Goal: Task Accomplishment & Management: Use online tool/utility

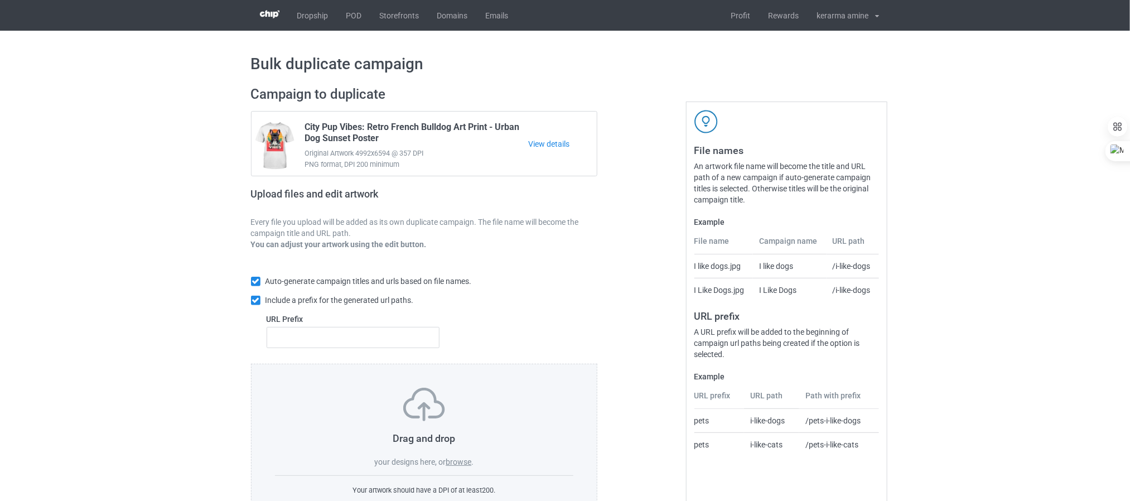
scroll to position [44, 0]
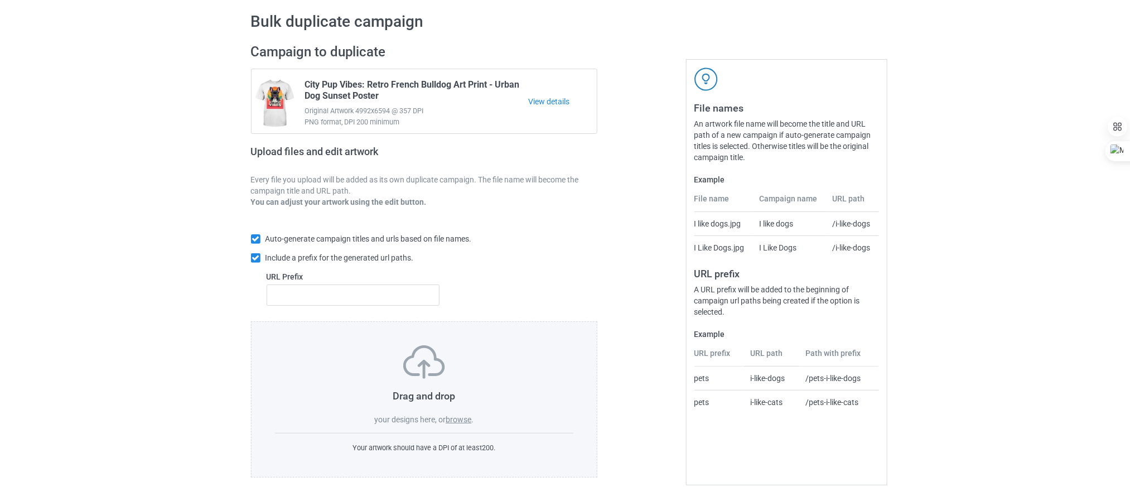
click at [453, 415] on label "browse" at bounding box center [459, 419] width 26 height 9
click at [0, 0] on input "browse" at bounding box center [0, 0] width 0 height 0
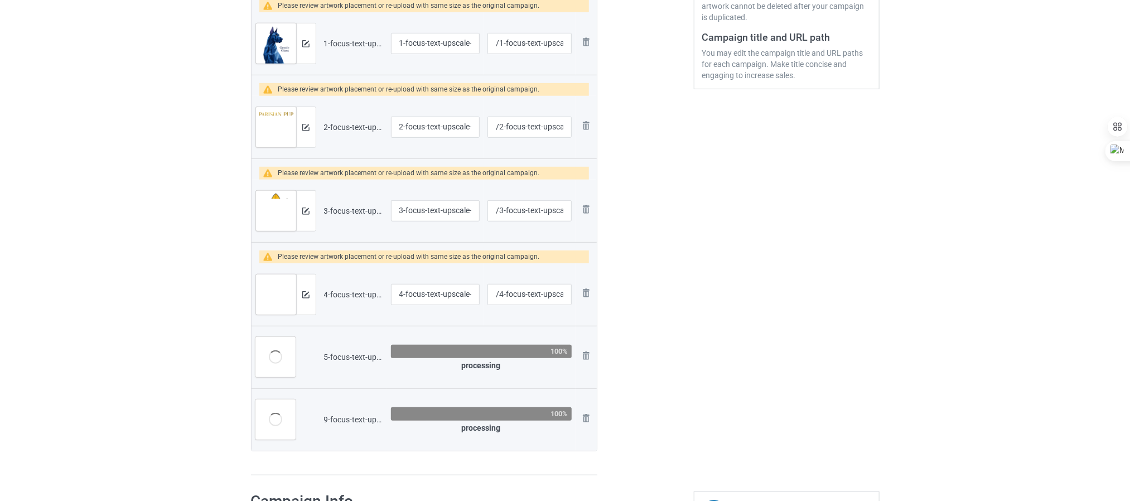
scroll to position [211, 0]
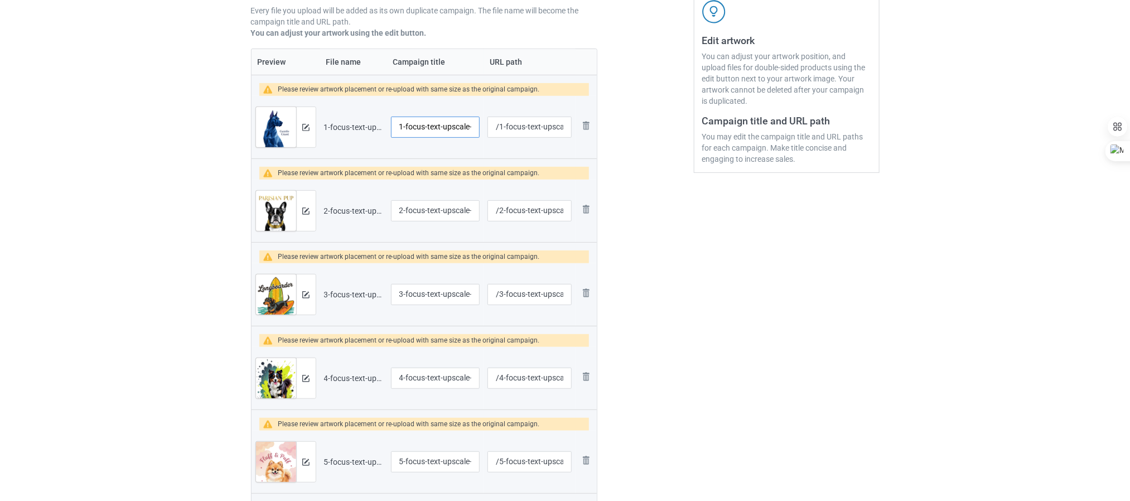
click at [431, 122] on input "1-focus-text-upscale-6x" at bounding box center [435, 127] width 89 height 21
paste input "Geometric Great Dane Sticker | Low Poly "Gentle Giant" Art Print | Modern Dog L…"
type input "Geometric Great Dane Sticker Low Poly "Gentle Giant" Art Print Modern Dog Lover…"
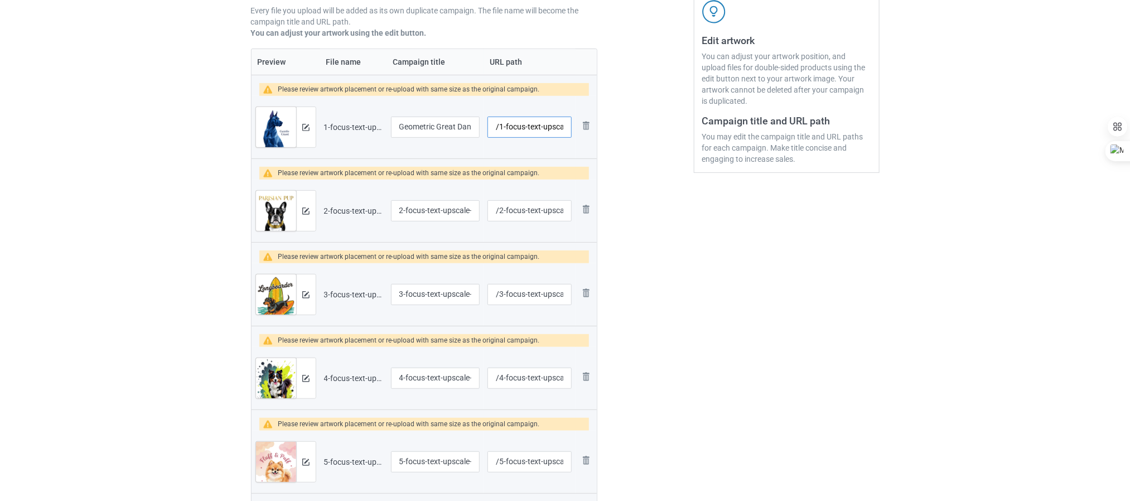
click at [521, 128] on input "/1-focus-text-upscale-6-x" at bounding box center [529, 127] width 84 height 21
drag, startPoint x: 500, startPoint y: 129, endPoint x: 596, endPoint y: 136, distance: 96.2
click at [596, 136] on tr "Preview and edit artwork 1-focus-text-upscale-6x.png Geometric Great Dane Stick…" at bounding box center [425, 127] width 346 height 62
paste input "geometric-great-dane-gentle-giant-decal"
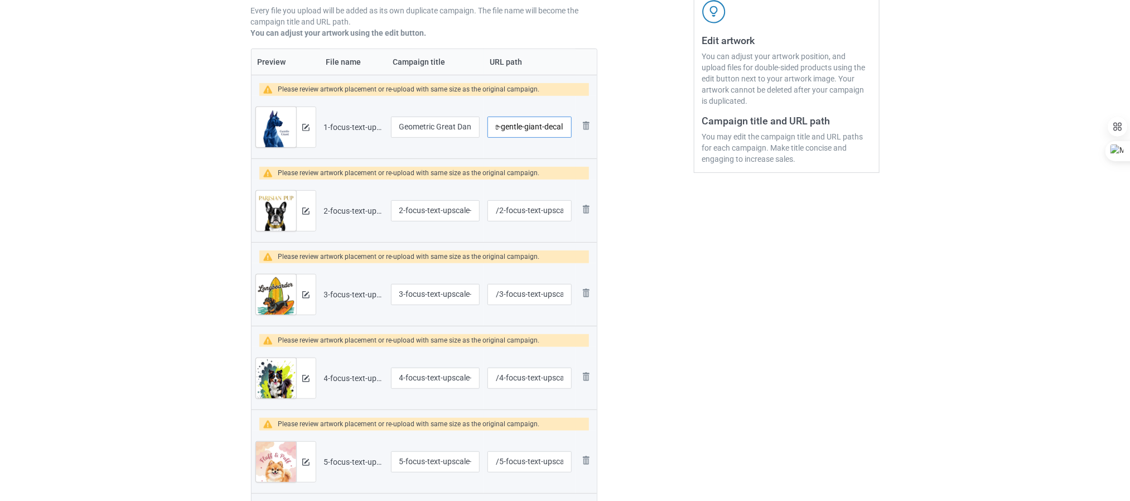
type input "/geometric-great-dane-gentle-giant-decal"
click at [497, 148] on td "/geometric-great-dane-gentle-giant-decal" at bounding box center [528, 127] width 91 height 62
click at [431, 218] on input "2-focus-text-upscale-6x" at bounding box center [435, 210] width 89 height 21
paste input "PARISIAN PUP Gold Foil French Bulldog Print | High-Fashion Dog Lover"
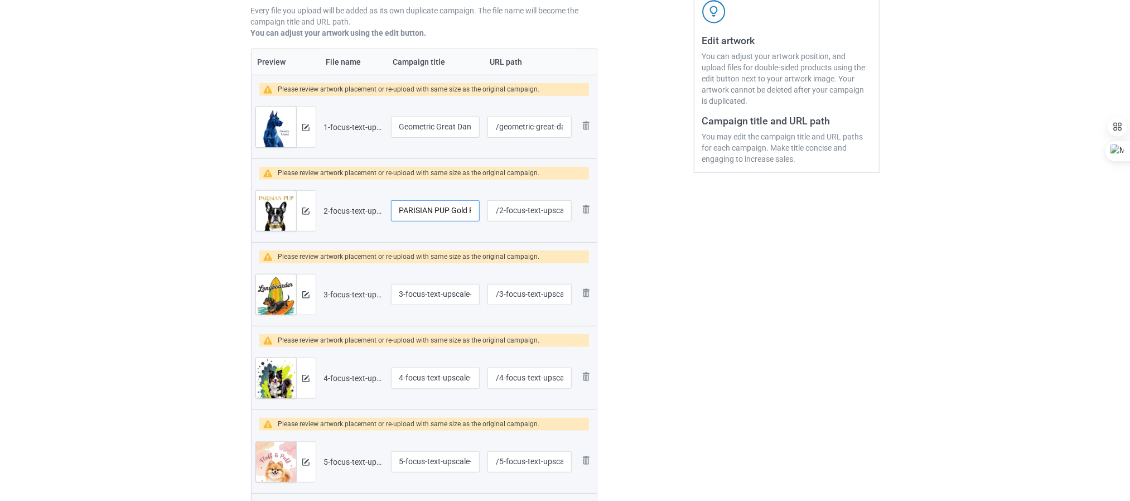
type input "PARISIAN PUP Gold Foil French Bulldog Print High Fashion Dog Lover"
click at [506, 203] on input "/2-focus-text-upscale-6-x" at bounding box center [529, 210] width 84 height 21
paste input "aris-pup-french-bulldog-gold-decal"
click at [512, 217] on input "/aris-pup-french-bulldog-gold-decal" at bounding box center [529, 210] width 84 height 21
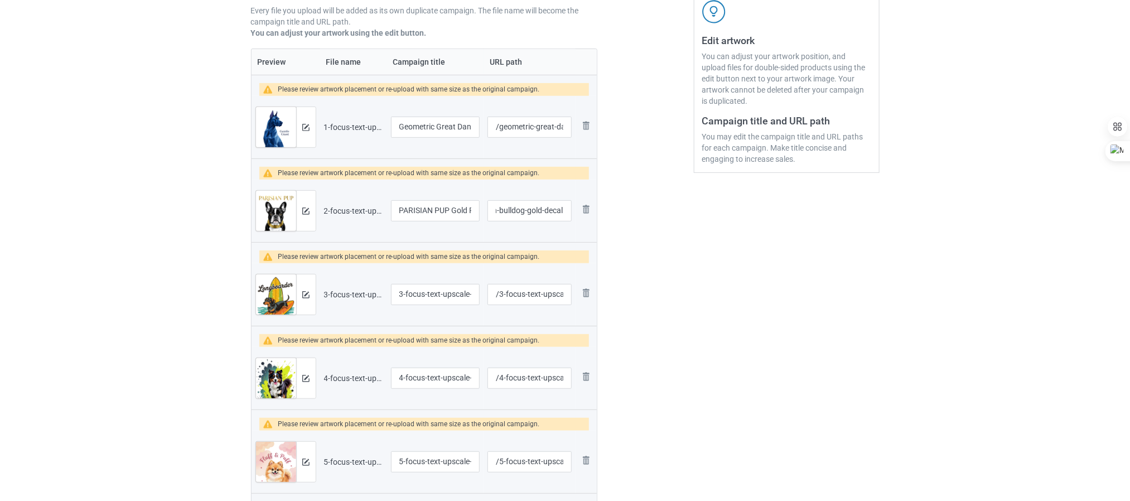
scroll to position [0, 0]
click at [492, 233] on td "/aris-pup-french-bulldog-gold-decal" at bounding box center [528, 211] width 91 height 62
click at [501, 209] on input "/aris-pup-french-bulldog-gold-decal" at bounding box center [529, 210] width 84 height 21
type input "/[GEOGRAPHIC_DATA]-pup-french-bulldog-gold-decal"
click at [419, 379] on input "4-focus-text-upscale-6x" at bounding box center [435, 377] width 89 height 21
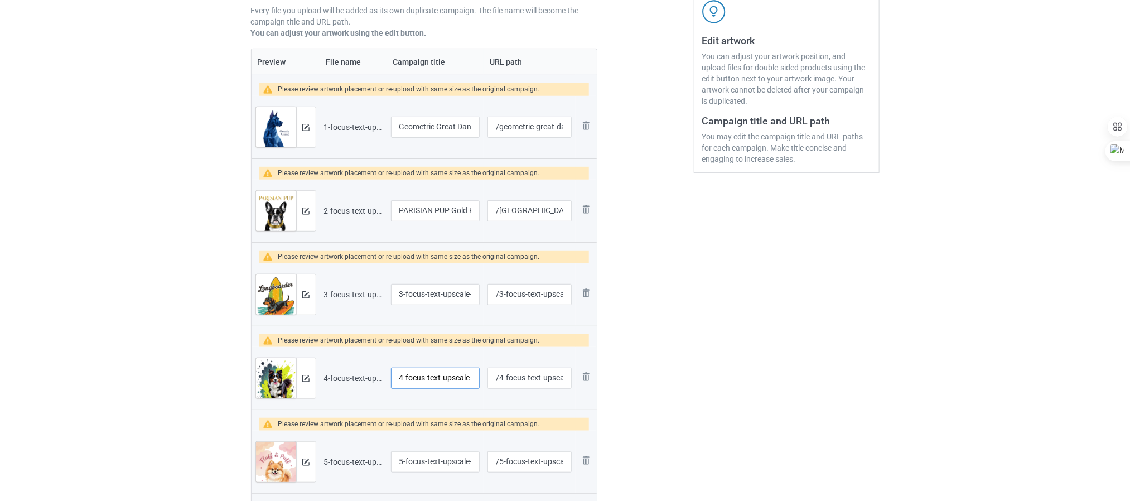
paste input "Neon Splash Australian Shepherd Vinyl Decal Athletic Dog Owner Gear"
type input "Neon Splash Australian Shepherd Vinyl Decal Athletic Dog Owner Gear"
click at [502, 380] on input "/4-focus-text-upscale-6-x" at bounding box center [529, 377] width 84 height 21
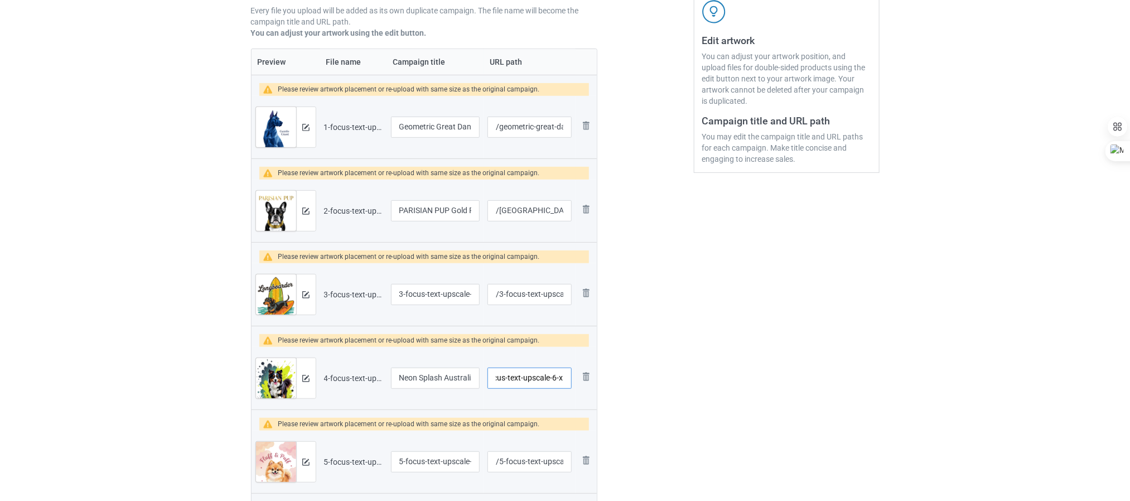
drag, startPoint x: 502, startPoint y: 380, endPoint x: 673, endPoint y: 390, distance: 171.5
click at [673, 390] on div "Campaign to duplicate City Pup Vibes: Retro French Bulldog Art Print - Urban Do…" at bounding box center [565, 238] width 644 height 743
paste input "aussie-lead-the-pack-neon-decal"
type input "/aussie-lead-the-pack-neon-decal"
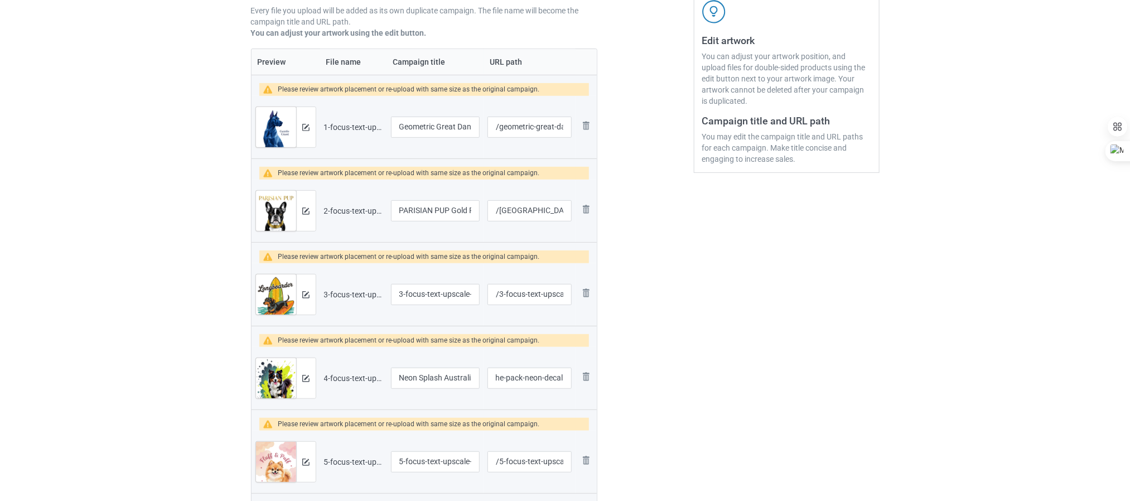
click at [481, 362] on td "Neon Splash Australian Shepherd Vinyl Decal Athletic Dog Owner Gear" at bounding box center [435, 378] width 97 height 62
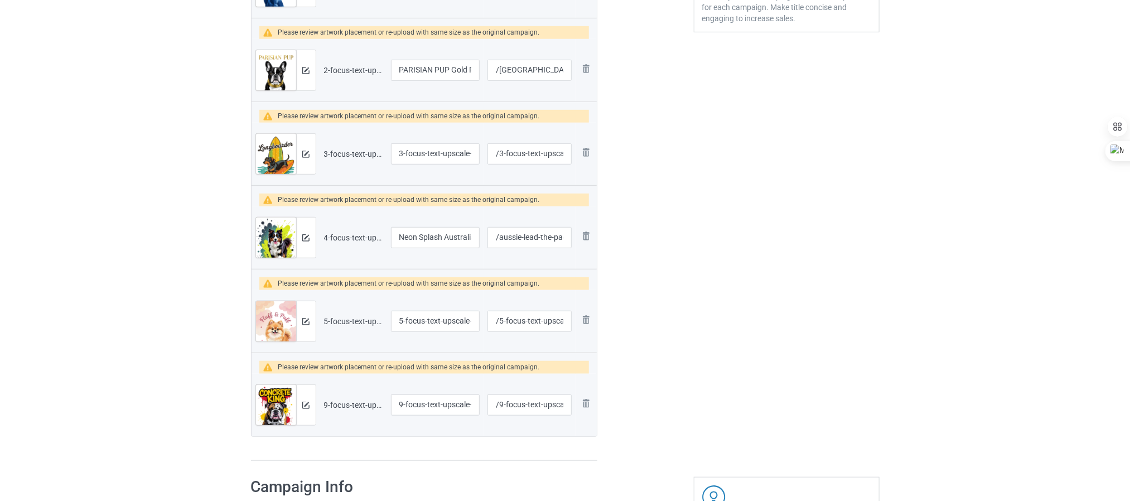
scroll to position [379, 0]
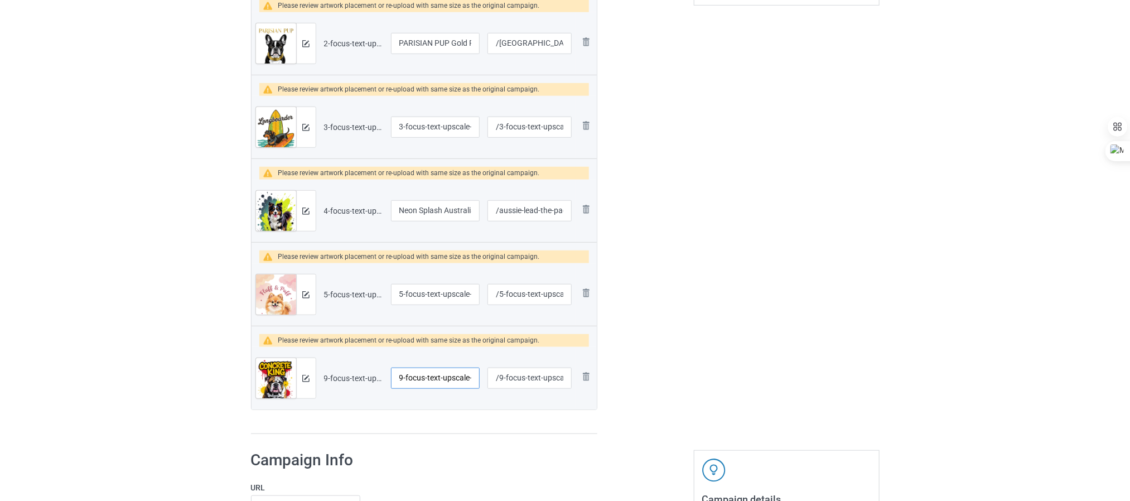
click at [419, 377] on input "9-focus-text-upscale-6x" at bounding box center [435, 377] width 89 height 21
paste input "English Bulldog CONCRETE KING Decal Gritty Street Art Dog Lover"
type input "English Bulldog CONCRETE KING Decal Gritty Street Art Dog Lover"
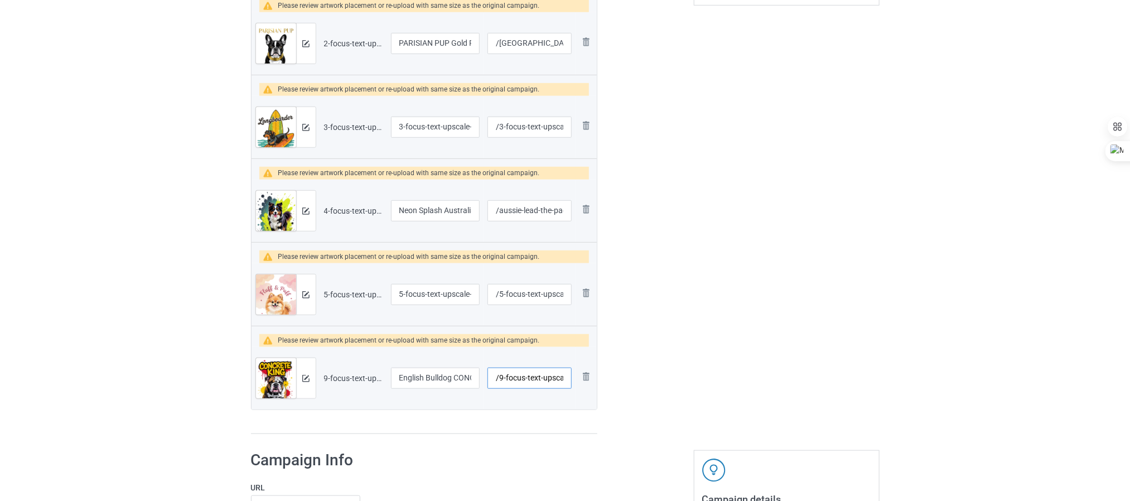
click at [526, 381] on input "/9-focus-text-upscale-6-x" at bounding box center [529, 377] width 84 height 21
drag, startPoint x: 500, startPoint y: 380, endPoint x: 638, endPoint y: 390, distance: 138.1
click at [638, 390] on div "Campaign to duplicate City Pup Vibes: Retro French Bulldog Art Print - Urban Do…" at bounding box center [565, 70] width 644 height 743
paste input "concrete-king-bulldog-street-art-decal"
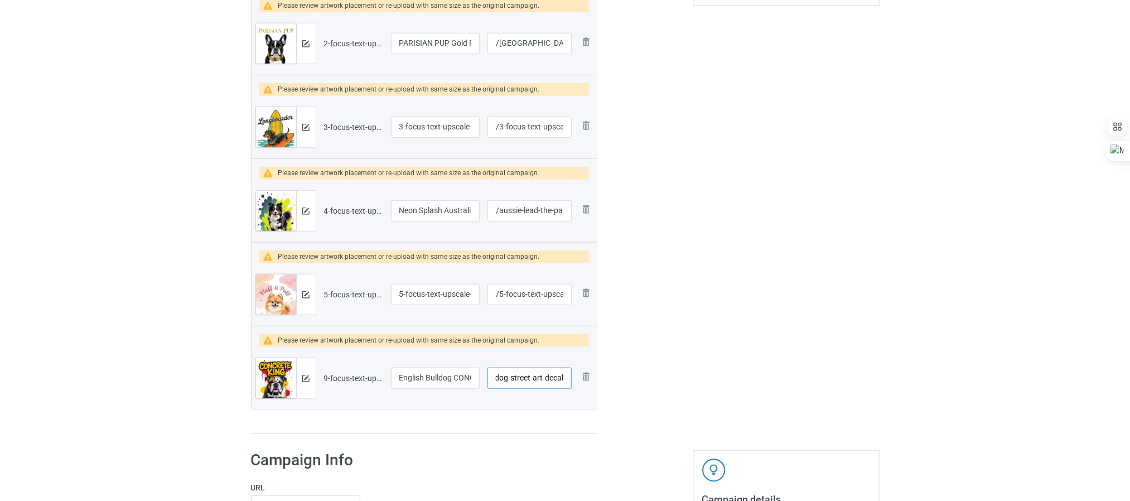
type input "/concrete-king-bulldog-street-art-decal"
click at [455, 325] on td "5-focus-text-upscale-6x" at bounding box center [435, 294] width 97 height 62
click at [441, 305] on input "5-focus-text-upscale-6x" at bounding box center [435, 294] width 89 height 21
paste input ""Fluff & Puff" Pomeranian Sticker Cute Pastel Cloud Dog Decal Kawaii Pet Lover"
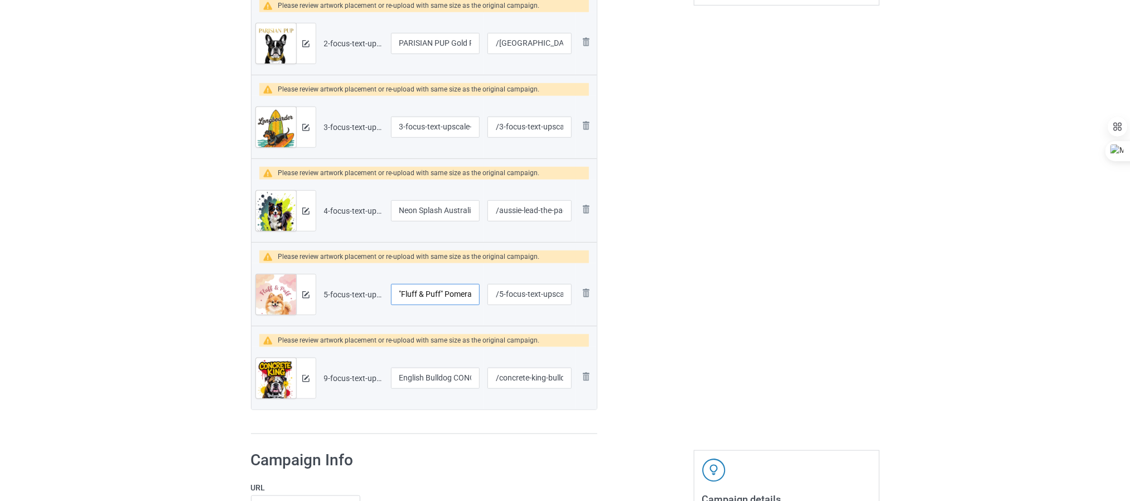
scroll to position [0, 202]
type input ""Fluff & Puff" Pomeranian Sticker Cute Pastel Cloud Dog Decal Kawaii Pet Lover"
drag, startPoint x: 501, startPoint y: 294, endPoint x: 643, endPoint y: 300, distance: 142.3
click at [643, 300] on div "Campaign to duplicate City Pup Vibes: Retro French Bulldog Art Print - Urban Do…" at bounding box center [565, 70] width 644 height 743
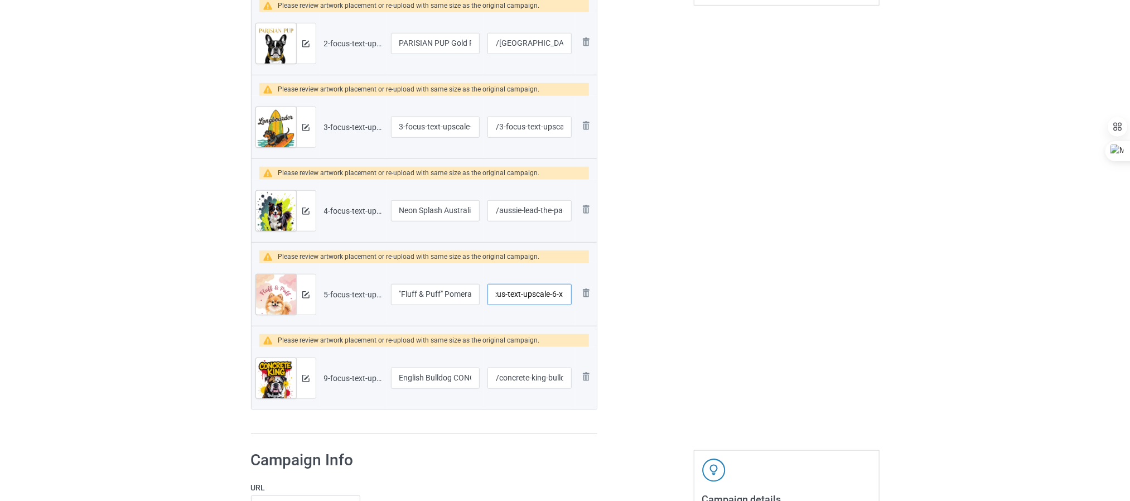
paste input "fluff-puff-pomeranian-pastel-decal"
type input "/fluff-puff-pomeranian-pastel-decal"
click at [413, 132] on input "3-focus-text-upscale-6x" at bounding box center [435, 127] width 89 height 21
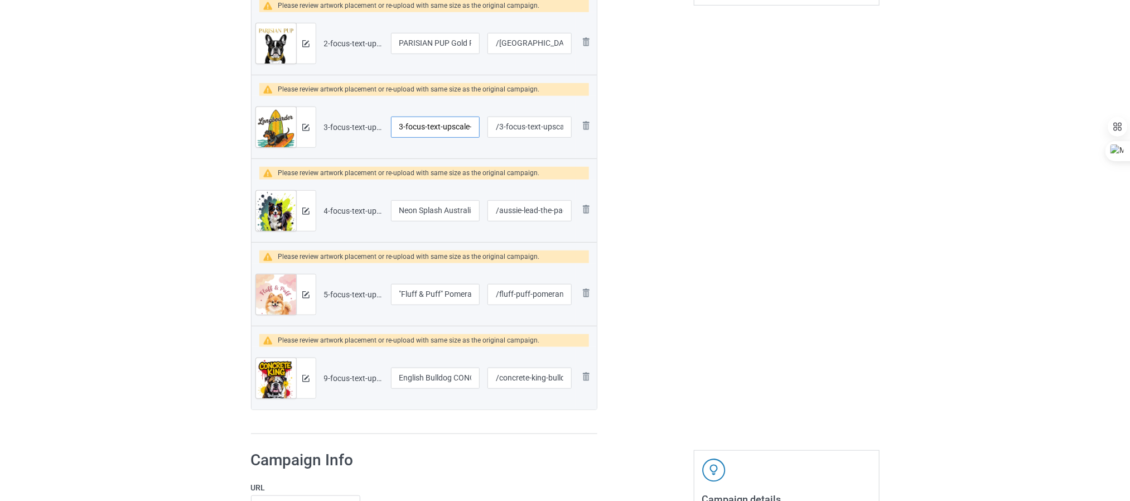
paste input ""Longboarder" Dachshund Surf Retro Wiener Dog Decal Vintage Dog Lover"
type input ""Longboarder" Dachshund Surf Retro Wiener Dog Decal Vintage Dog Lover"
click at [515, 128] on input "/3-focus-text-upscale-6-x" at bounding box center [529, 127] width 84 height 21
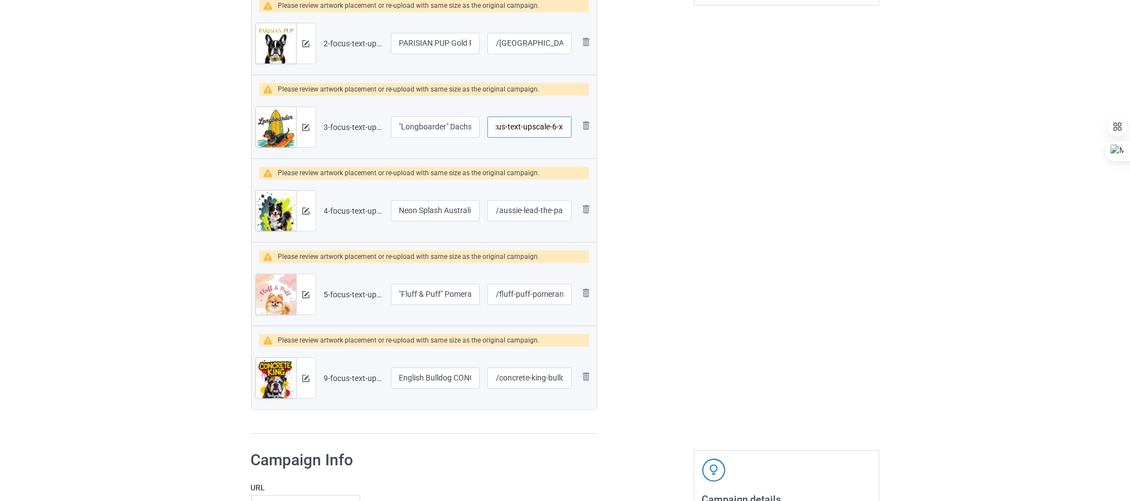
drag, startPoint x: 502, startPoint y: 132, endPoint x: 634, endPoint y: 144, distance: 132.7
click at [634, 144] on div "Campaign to duplicate City Pup Vibes: Retro French Bulldog Art Print - Urban Do…" at bounding box center [565, 70] width 644 height 743
paste input "dachshund-longboarder-surf"
type input "/dachshund-longboarder-surf"
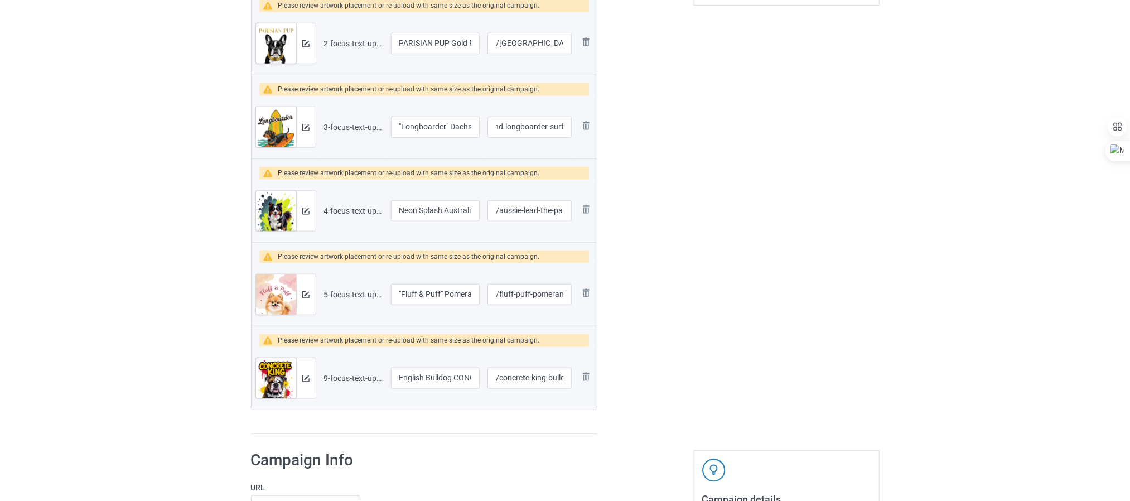
click at [688, 159] on div "Edit artwork You can adjust your artwork position, and upload files for double-…" at bounding box center [786, 70] width 201 height 743
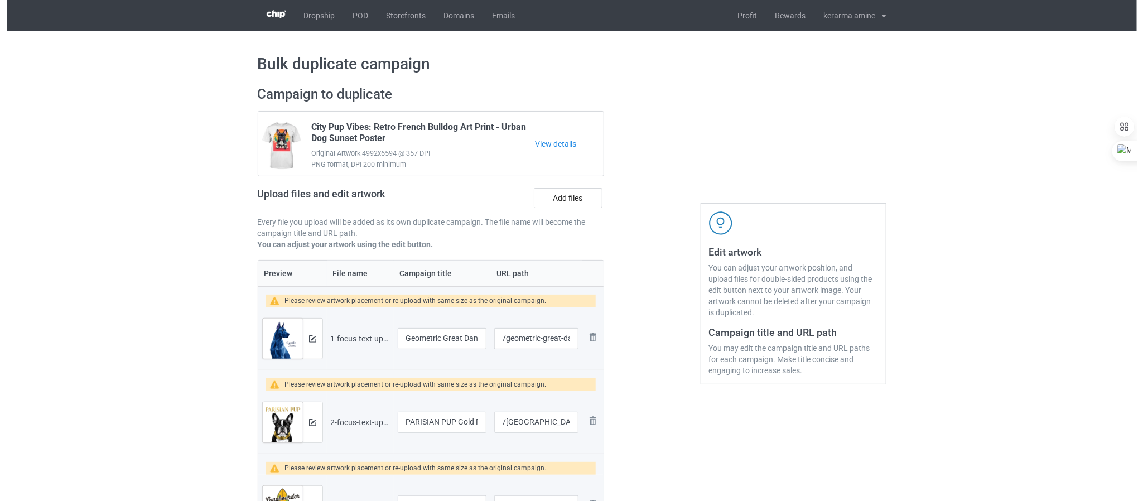
scroll to position [167, 0]
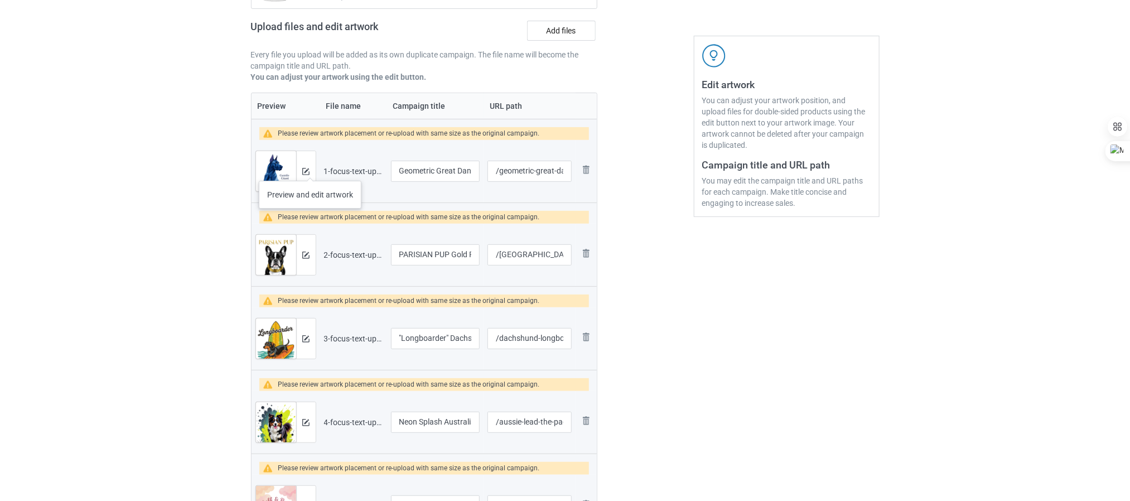
click at [310, 170] on div at bounding box center [306, 171] width 20 height 40
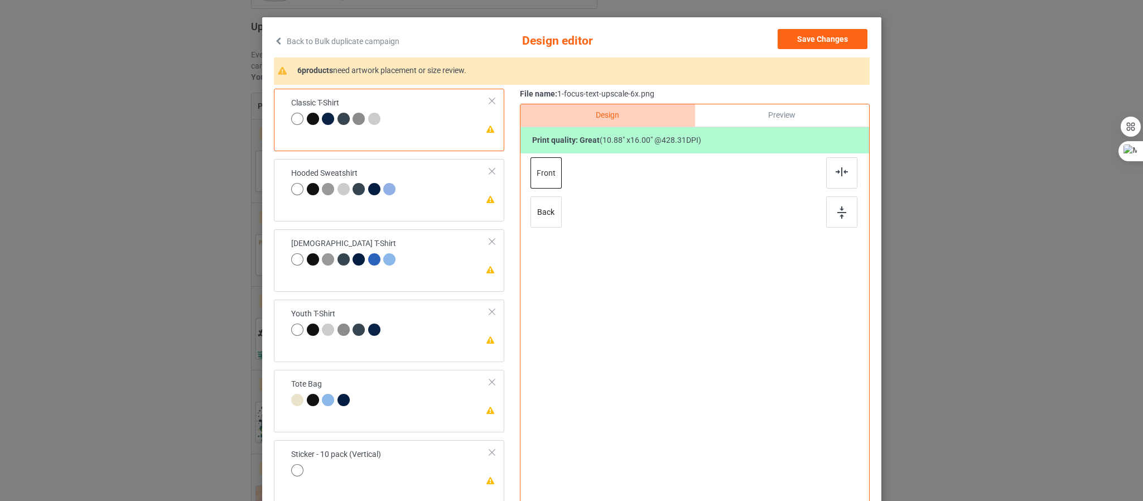
scroll to position [84, 0]
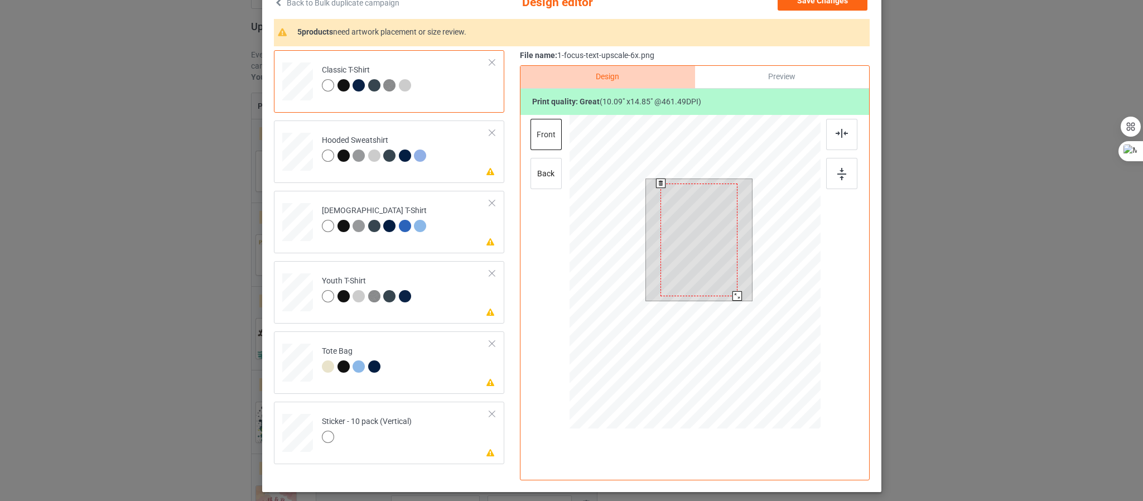
click at [732, 297] on div at bounding box center [736, 295] width 9 height 9
drag, startPoint x: 825, startPoint y: 173, endPoint x: 830, endPoint y: 152, distance: 21.1
click at [826, 172] on div at bounding box center [841, 173] width 31 height 31
click at [833, 139] on div at bounding box center [841, 134] width 31 height 31
click at [375, 356] on div "Tote Bag" at bounding box center [352, 359] width 61 height 26
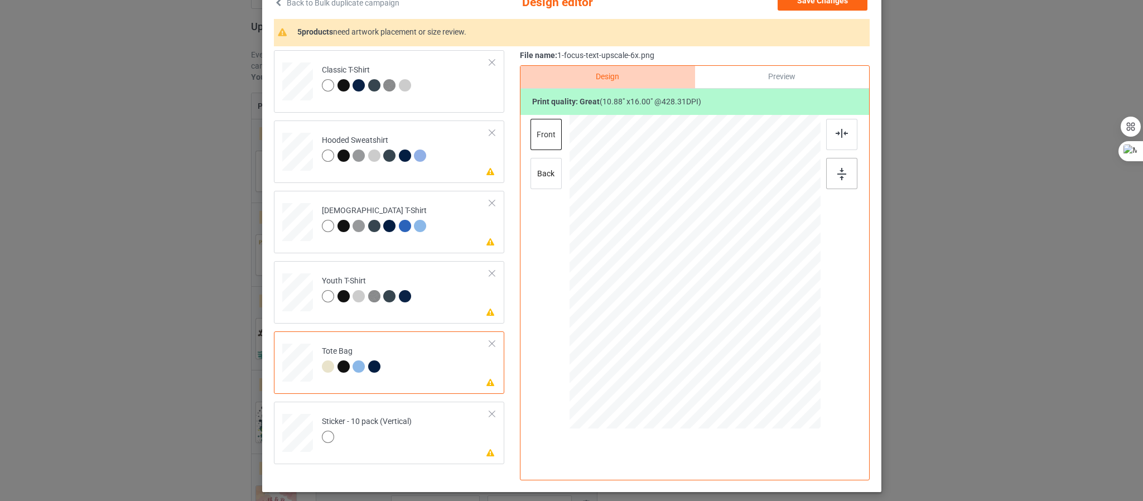
click at [843, 171] on div at bounding box center [841, 173] width 31 height 31
click at [832, 139] on div at bounding box center [841, 134] width 31 height 31
click at [384, 451] on td "Please review artwork placement Sticker - 10 pack (Vertical)" at bounding box center [406, 430] width 180 height 49
click at [696, 271] on div at bounding box center [694, 271] width 134 height 197
drag, startPoint x: 757, startPoint y: 370, endPoint x: 792, endPoint y: 422, distance: 62.6
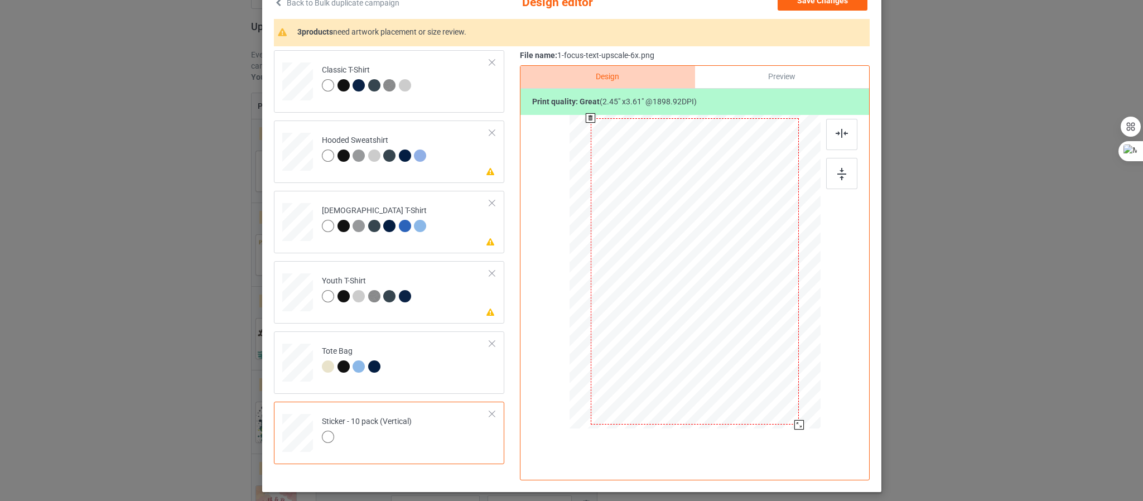
click at [794, 429] on div at bounding box center [798, 424] width 9 height 9
click at [837, 176] on img at bounding box center [841, 174] width 9 height 12
click at [835, 136] on img at bounding box center [841, 133] width 12 height 9
drag, startPoint x: 793, startPoint y: 427, endPoint x: 790, endPoint y: 422, distance: 5.7
click at [792, 422] on div at bounding box center [796, 421] width 9 height 9
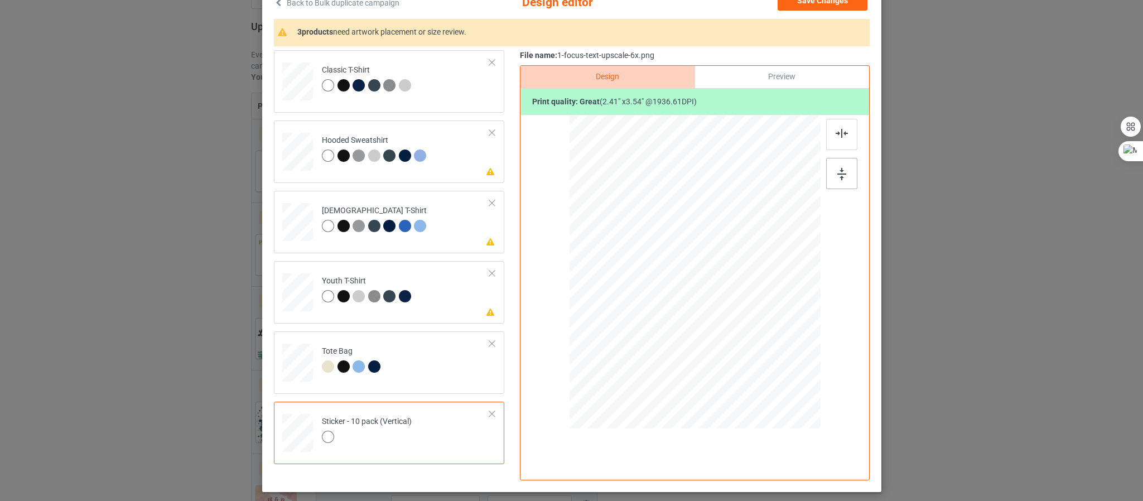
click at [837, 171] on img at bounding box center [841, 174] width 9 height 12
click at [837, 129] on img at bounding box center [841, 133] width 12 height 9
click at [811, 7] on button "Save Changes" at bounding box center [822, 1] width 90 height 20
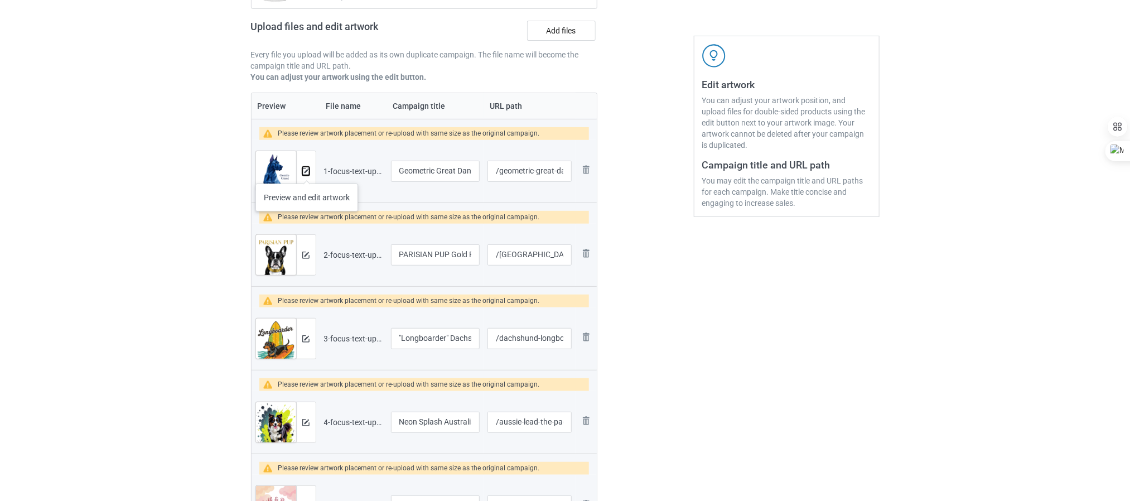
click at [307, 172] on img at bounding box center [305, 171] width 7 height 7
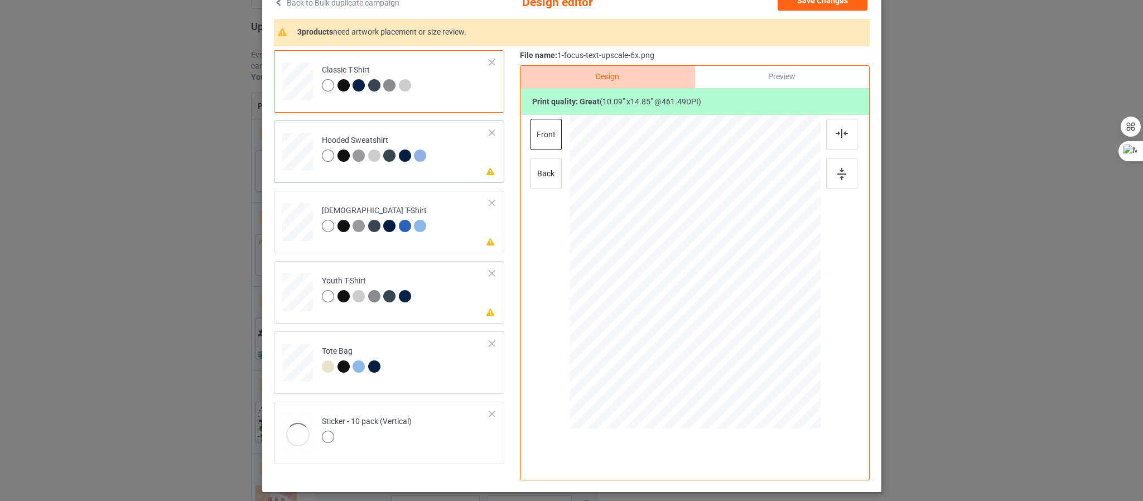
click at [435, 147] on td "Please review artwork placement Hooded Sweatshirt" at bounding box center [406, 149] width 180 height 49
click at [837, 170] on img at bounding box center [841, 174] width 9 height 12
click at [835, 138] on img at bounding box center [841, 133] width 12 height 9
click at [398, 226] on div at bounding box center [404, 226] width 12 height 12
click at [837, 171] on img at bounding box center [841, 174] width 9 height 12
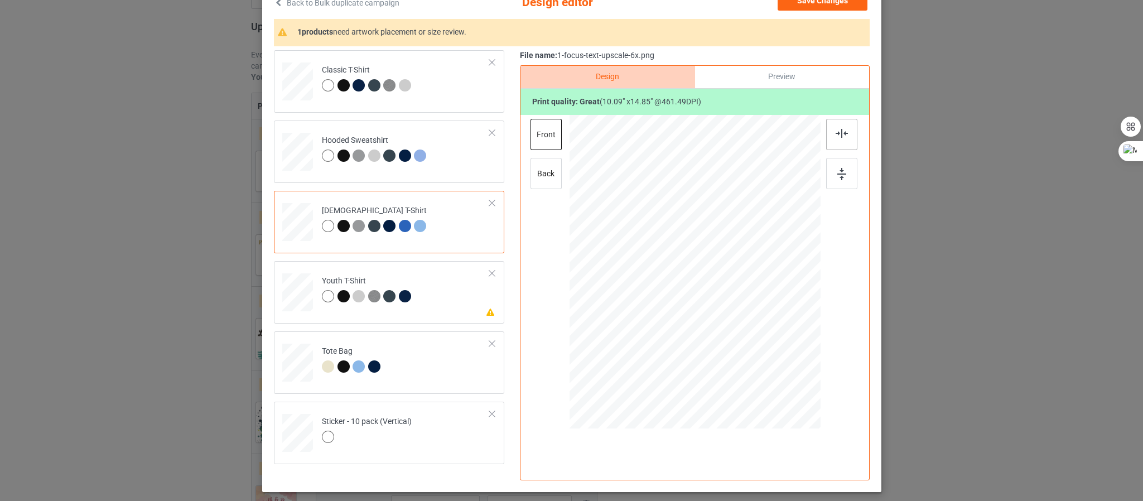
click at [839, 139] on div at bounding box center [841, 134] width 31 height 31
click at [370, 305] on div at bounding box center [375, 298] width 16 height 16
click at [845, 178] on div at bounding box center [841, 173] width 31 height 31
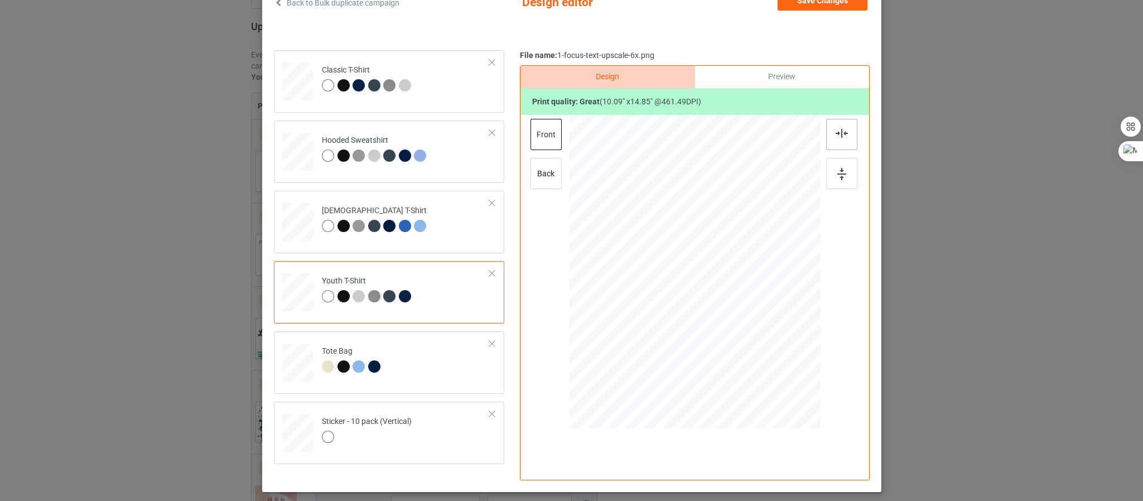
click at [834, 142] on div at bounding box center [841, 134] width 31 height 31
click at [815, 7] on button "Save Changes" at bounding box center [822, 1] width 90 height 20
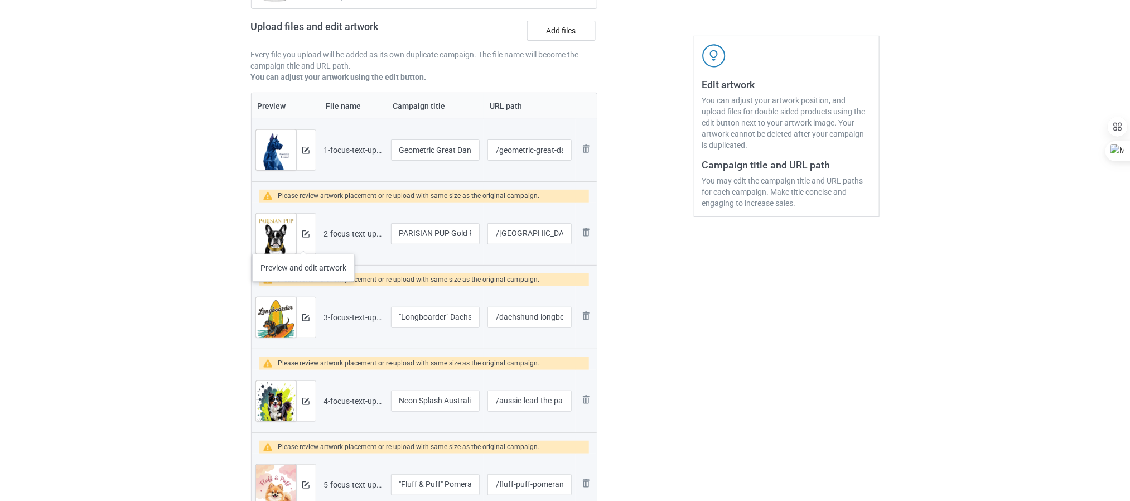
click at [303, 243] on div at bounding box center [306, 234] width 20 height 40
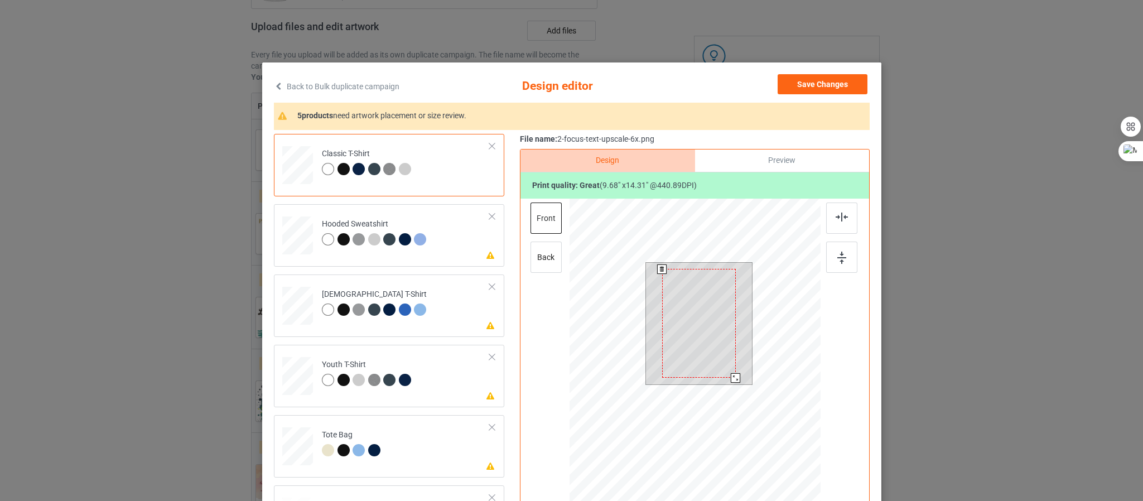
drag, startPoint x: 733, startPoint y: 383, endPoint x: 728, endPoint y: 377, distance: 7.6
click at [731, 377] on div at bounding box center [735, 377] width 9 height 9
drag, startPoint x: 830, startPoint y: 253, endPoint x: 832, endPoint y: 245, distance: 8.7
click at [830, 253] on div at bounding box center [841, 256] width 31 height 31
click at [836, 216] on img at bounding box center [841, 216] width 12 height 9
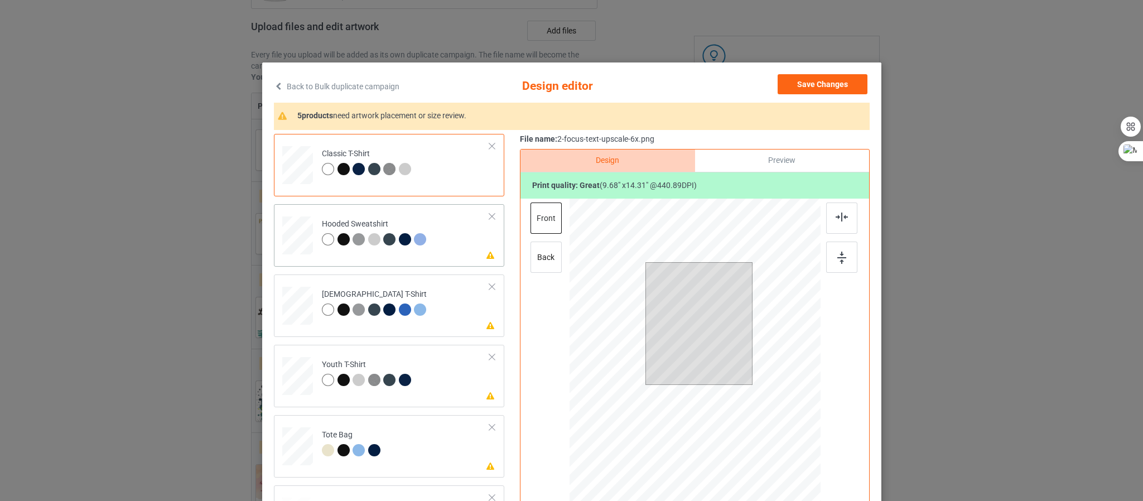
click at [422, 248] on div at bounding box center [422, 241] width 16 height 16
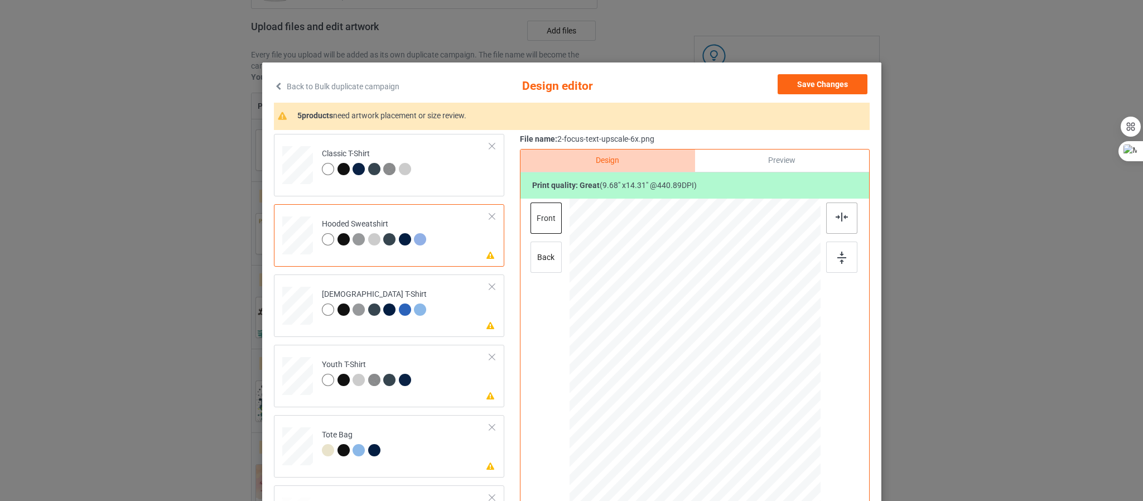
drag, startPoint x: 836, startPoint y: 257, endPoint x: 837, endPoint y: 221, distance: 35.7
click at [837, 254] on img at bounding box center [841, 258] width 9 height 12
click at [837, 216] on img at bounding box center [841, 216] width 12 height 9
click at [424, 318] on td "Please review artwork placement [DEMOGRAPHIC_DATA] T-Shirt" at bounding box center [406, 303] width 180 height 49
drag, startPoint x: 834, startPoint y: 261, endPoint x: 832, endPoint y: 233, distance: 27.9
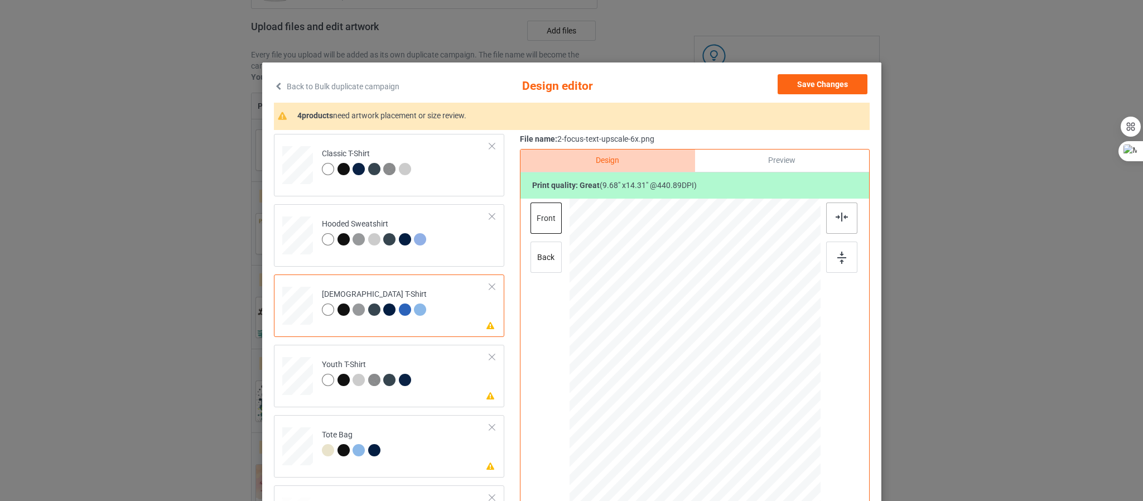
click at [837, 259] on img at bounding box center [841, 258] width 9 height 12
click at [840, 209] on div at bounding box center [841, 217] width 31 height 31
click at [400, 384] on div at bounding box center [404, 380] width 12 height 12
drag, startPoint x: 837, startPoint y: 253, endPoint x: 839, endPoint y: 236, distance: 16.8
click at [837, 253] on img at bounding box center [841, 258] width 9 height 12
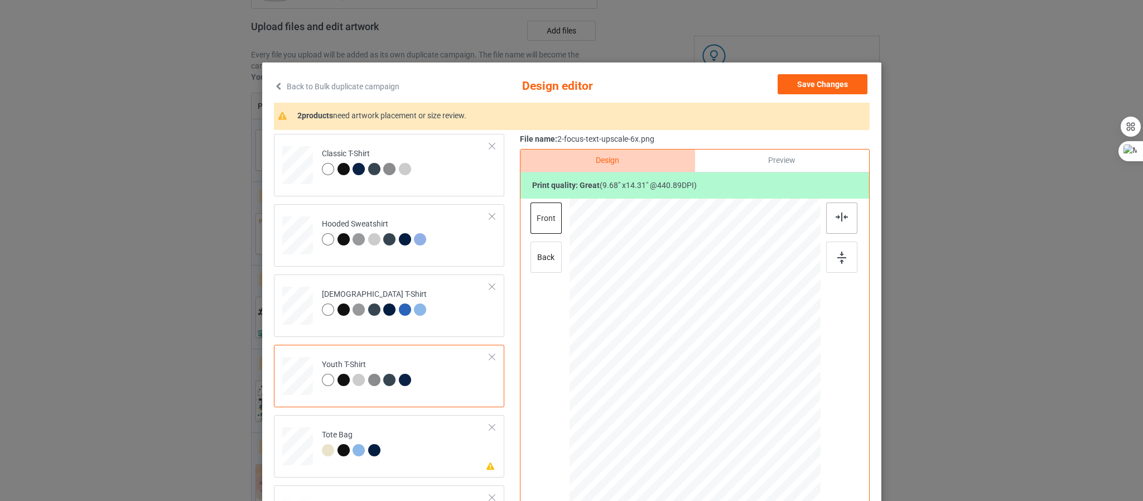
click at [838, 216] on img at bounding box center [841, 216] width 12 height 9
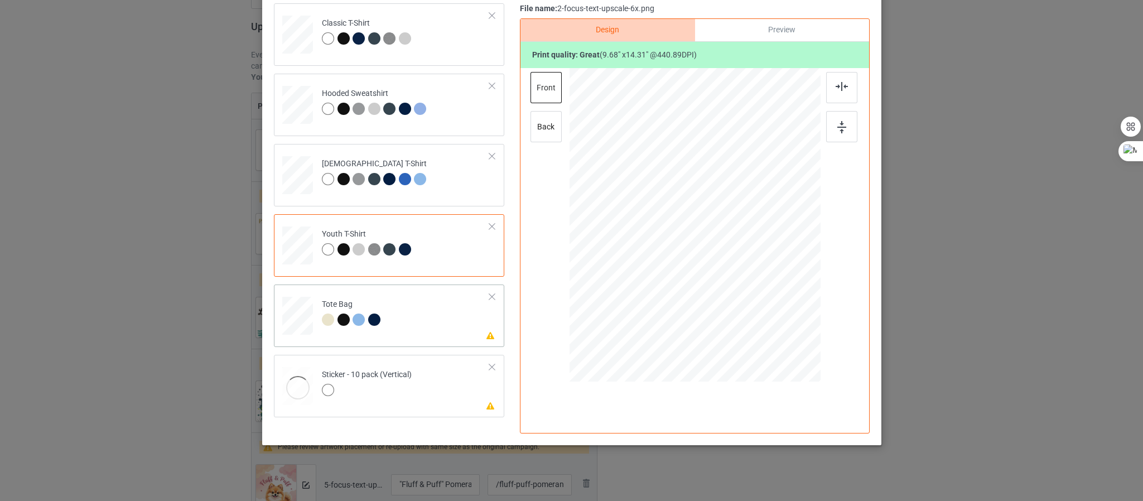
scroll to position [136, 0]
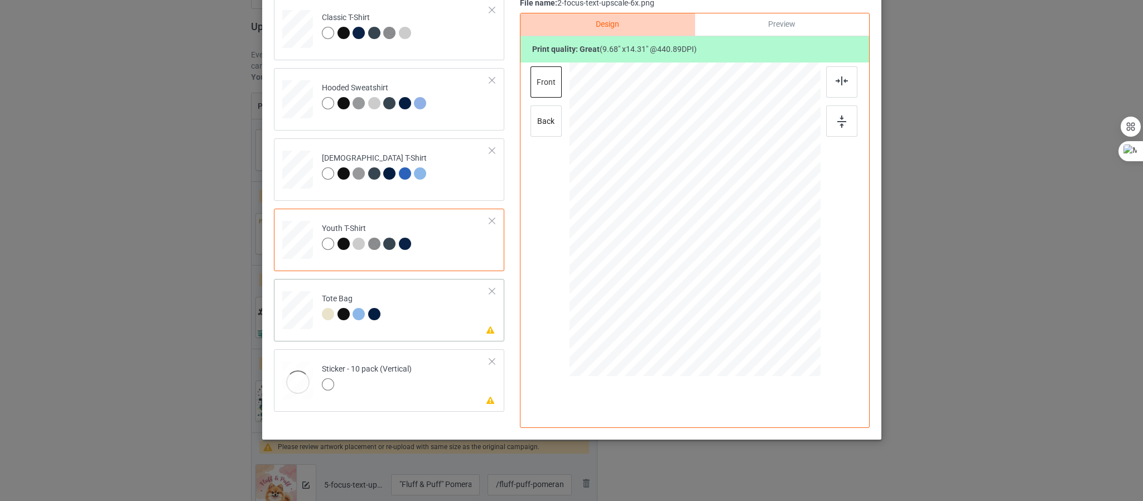
click at [413, 320] on td "Please review artwork placement Tote Bag" at bounding box center [406, 307] width 180 height 49
click at [836, 108] on div at bounding box center [841, 120] width 31 height 31
click at [835, 78] on img at bounding box center [841, 80] width 12 height 9
click at [375, 385] on div at bounding box center [367, 386] width 90 height 16
drag, startPoint x: 757, startPoint y: 315, endPoint x: 787, endPoint y: 366, distance: 59.5
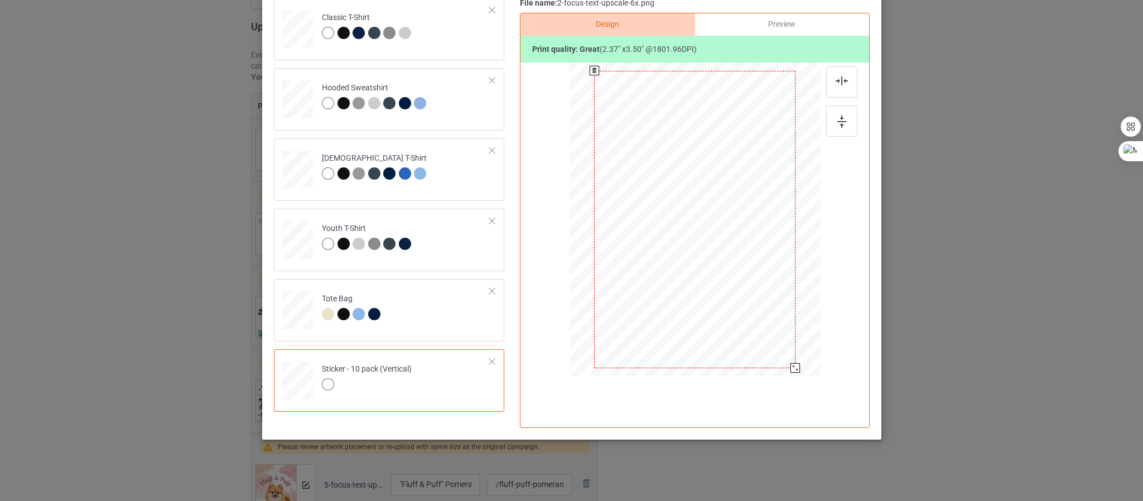
click at [790, 366] on div at bounding box center [794, 367] width 9 height 9
click at [837, 124] on img at bounding box center [841, 121] width 9 height 12
click at [843, 79] on div at bounding box center [841, 81] width 31 height 31
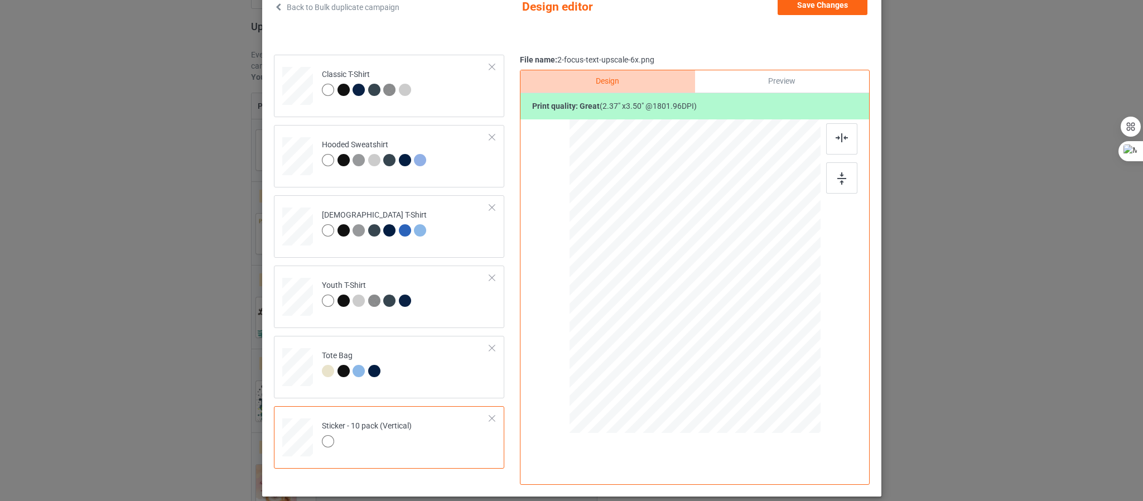
scroll to position [52, 0]
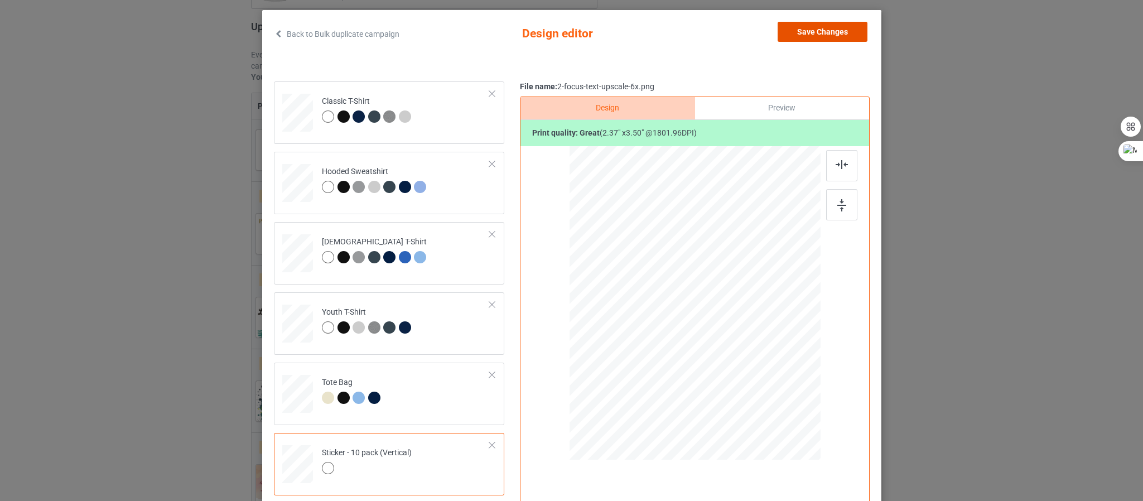
click at [825, 28] on button "Save Changes" at bounding box center [822, 32] width 90 height 20
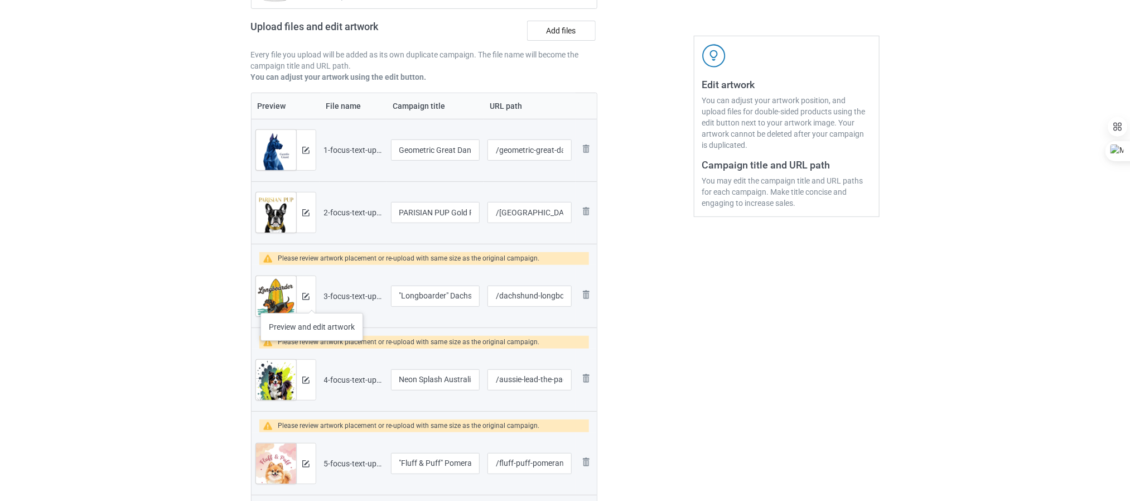
click at [312, 302] on div at bounding box center [306, 296] width 20 height 40
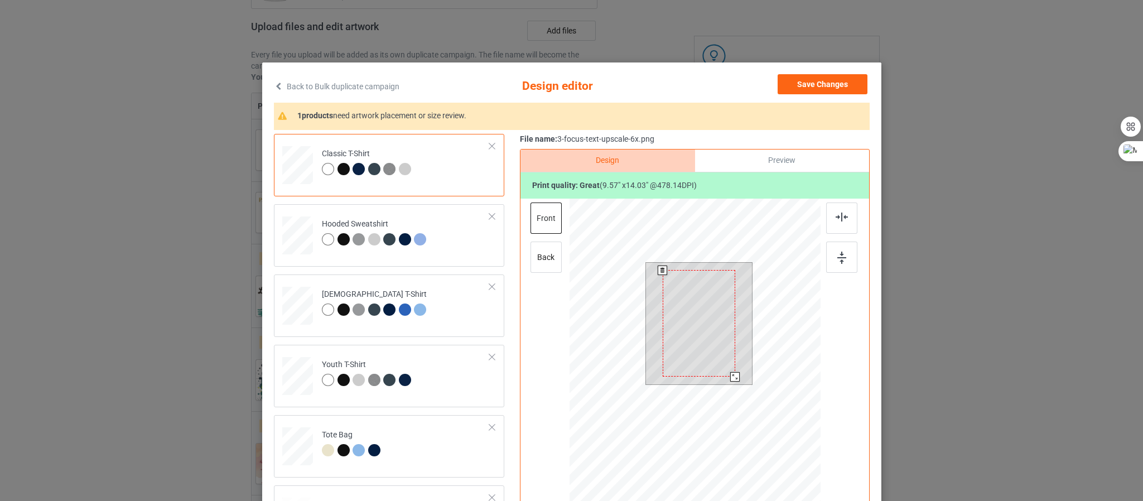
drag, startPoint x: 733, startPoint y: 385, endPoint x: 739, endPoint y: 359, distance: 27.5
click at [730, 377] on div at bounding box center [734, 376] width 9 height 9
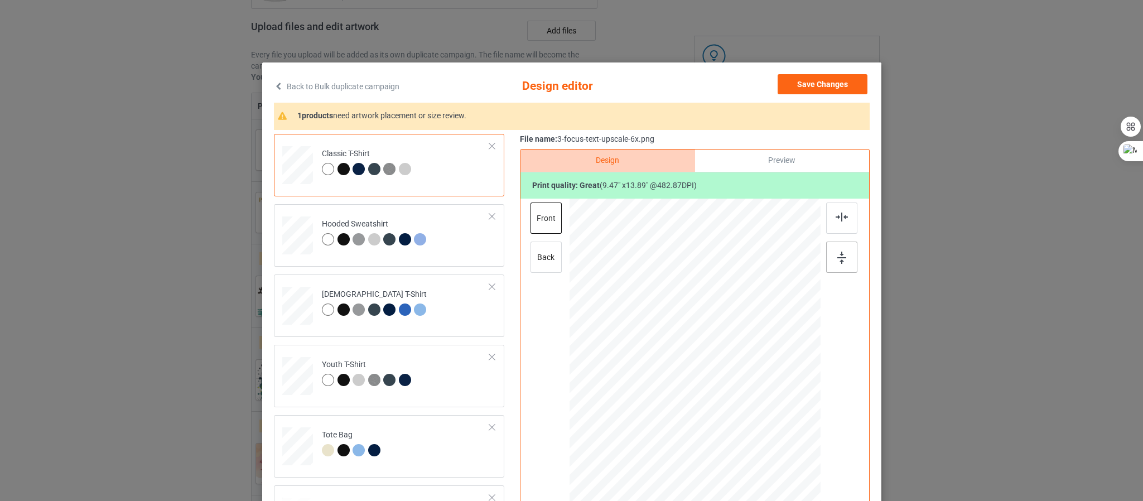
click at [835, 251] on div at bounding box center [841, 256] width 31 height 31
click at [840, 210] on div at bounding box center [841, 217] width 31 height 31
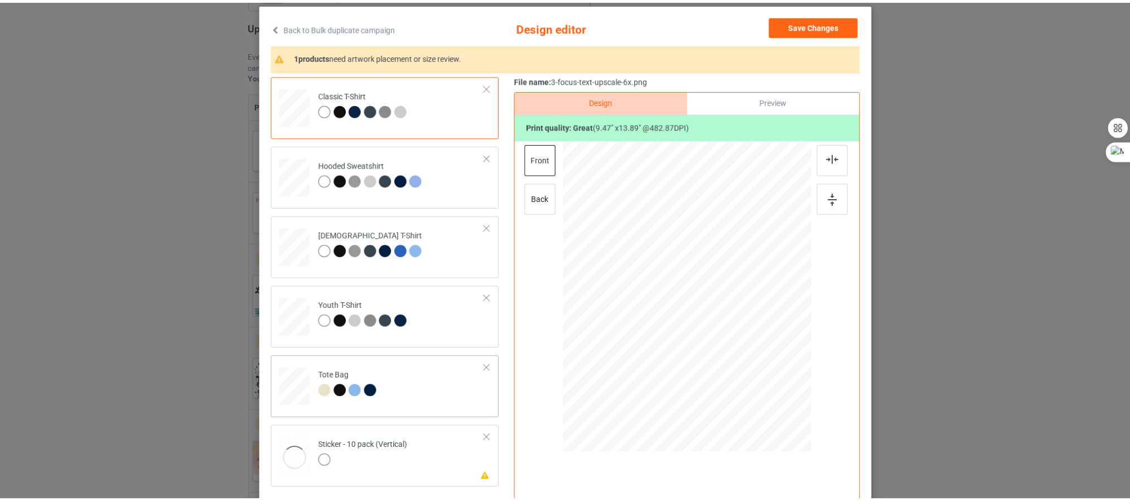
scroll to position [84, 0]
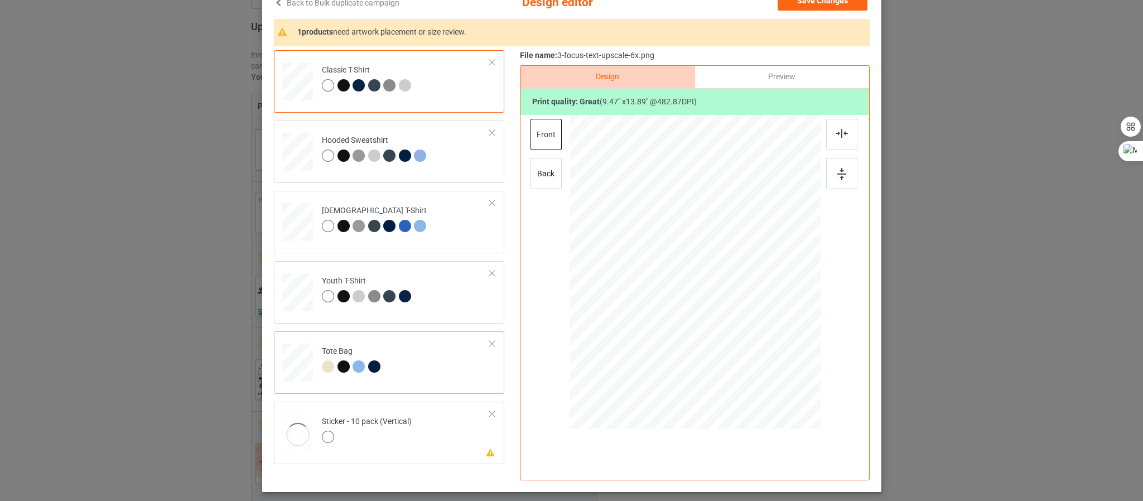
click at [385, 373] on td "Tote Bag" at bounding box center [406, 360] width 180 height 49
click at [837, 175] on img at bounding box center [841, 174] width 9 height 12
click at [835, 129] on img at bounding box center [841, 133] width 12 height 9
click at [366, 433] on div at bounding box center [367, 439] width 90 height 16
drag, startPoint x: 840, startPoint y: 176, endPoint x: 848, endPoint y: 146, distance: 31.3
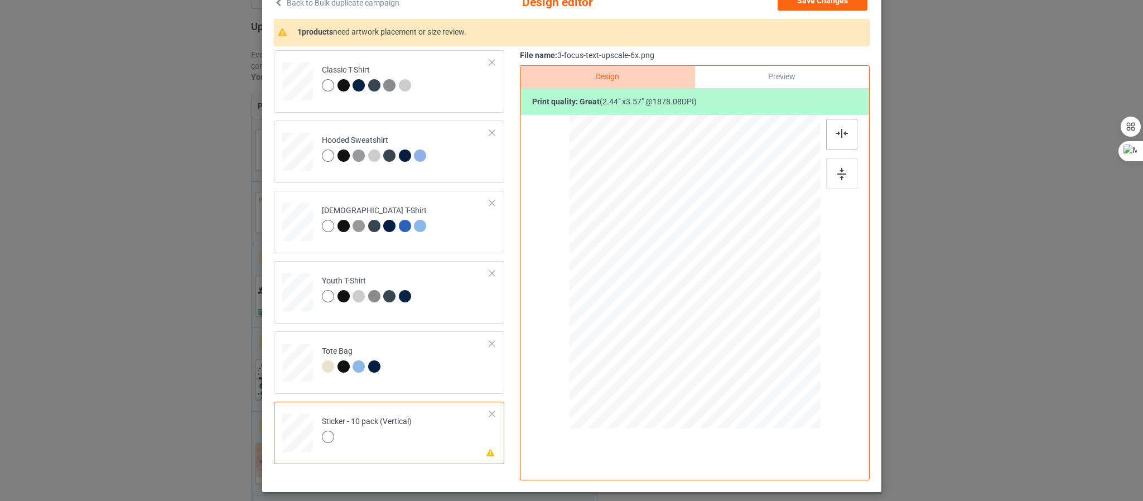
click at [840, 175] on img at bounding box center [841, 174] width 9 height 12
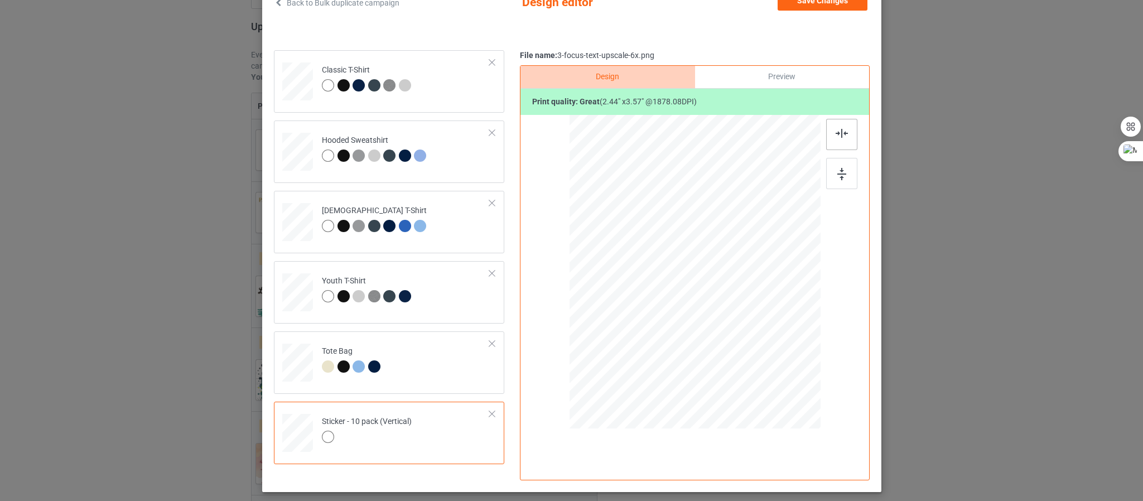
click at [842, 129] on img at bounding box center [841, 133] width 12 height 9
click at [835, 137] on img at bounding box center [841, 133] width 12 height 9
click at [838, 175] on img at bounding box center [841, 174] width 9 height 12
click at [824, 5] on button "Save Changes" at bounding box center [822, 1] width 90 height 20
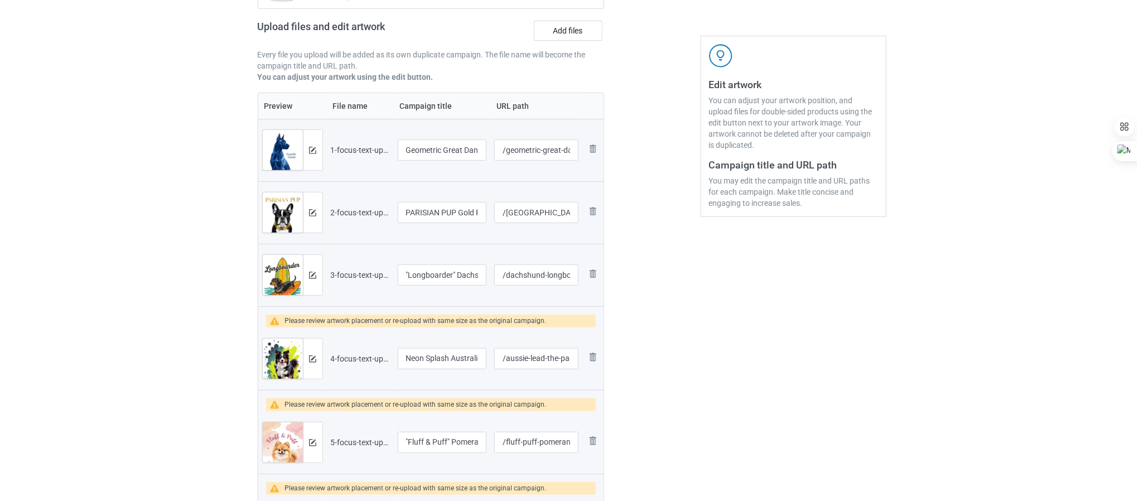
scroll to position [251, 0]
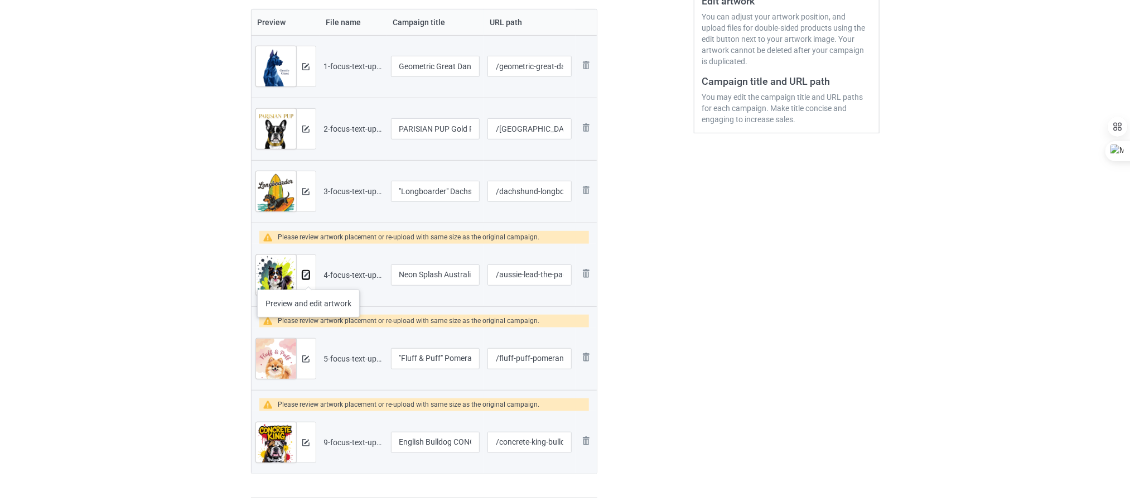
click at [308, 278] on img at bounding box center [305, 275] width 7 height 7
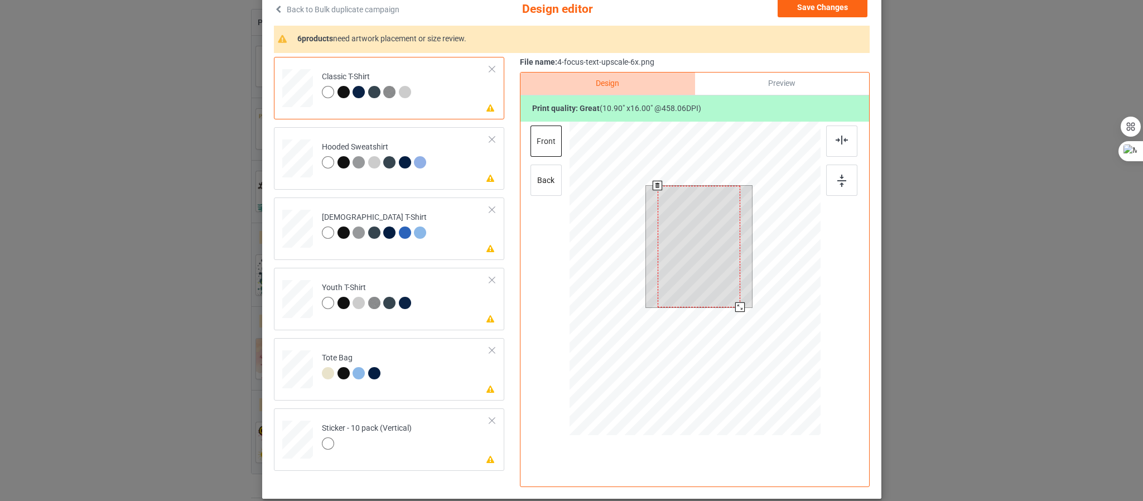
scroll to position [52, 0]
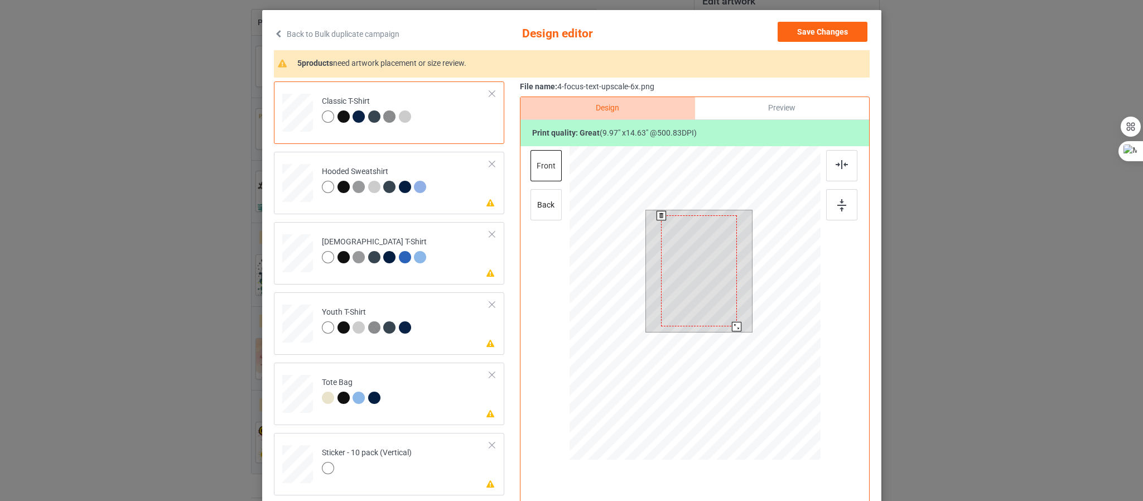
drag, startPoint x: 733, startPoint y: 335, endPoint x: 728, endPoint y: 330, distance: 6.7
click at [732, 330] on div at bounding box center [736, 326] width 9 height 9
click at [827, 201] on div at bounding box center [841, 204] width 31 height 31
click at [840, 160] on img at bounding box center [841, 164] width 12 height 9
click at [432, 196] on td "Please review artwork placement Hooded Sweatshirt" at bounding box center [406, 180] width 180 height 49
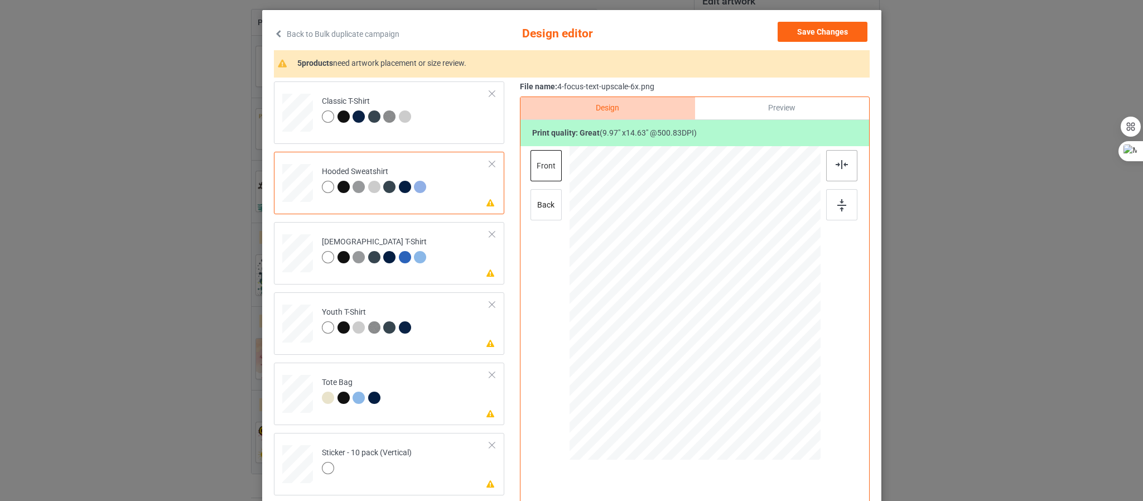
drag, startPoint x: 828, startPoint y: 197, endPoint x: 832, endPoint y: 178, distance: 19.9
click at [830, 198] on div at bounding box center [841, 204] width 31 height 31
click at [835, 168] on img at bounding box center [841, 164] width 12 height 9
click at [385, 244] on div "[DEMOGRAPHIC_DATA] T-Shirt" at bounding box center [376, 249] width 108 height 26
click at [839, 206] on img at bounding box center [841, 205] width 9 height 12
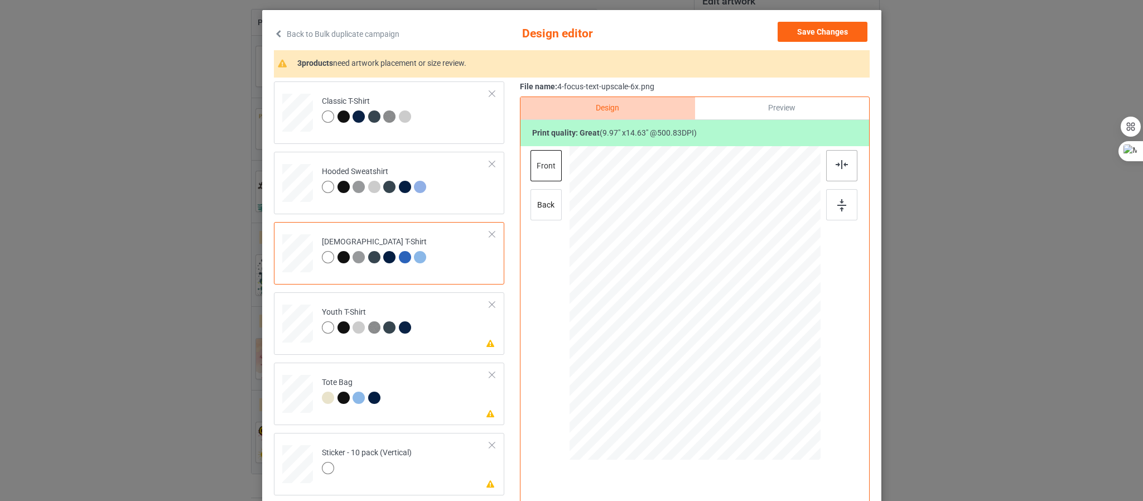
click at [842, 174] on div at bounding box center [841, 165] width 31 height 31
click at [844, 213] on div at bounding box center [841, 204] width 31 height 31
drag, startPoint x: 835, startPoint y: 163, endPoint x: 822, endPoint y: 177, distance: 19.7
click at [835, 163] on img at bounding box center [841, 164] width 12 height 9
click at [316, 380] on td "Please review artwork placement Tote Bag" at bounding box center [406, 391] width 180 height 49
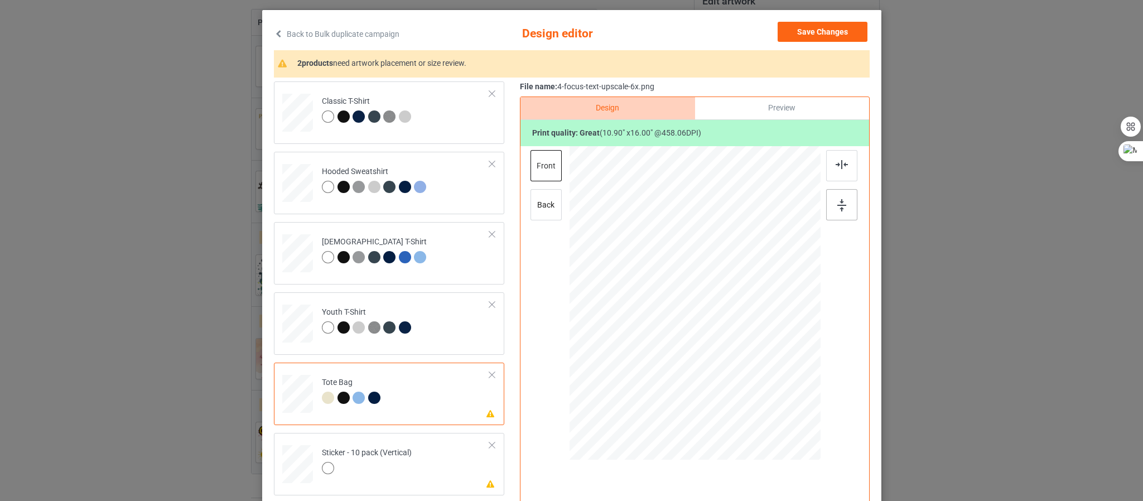
click at [843, 208] on div at bounding box center [841, 204] width 31 height 31
click at [838, 158] on div at bounding box center [841, 165] width 31 height 31
click at [375, 457] on div "Sticker - 10 pack (Vertical)" at bounding box center [367, 460] width 90 height 26
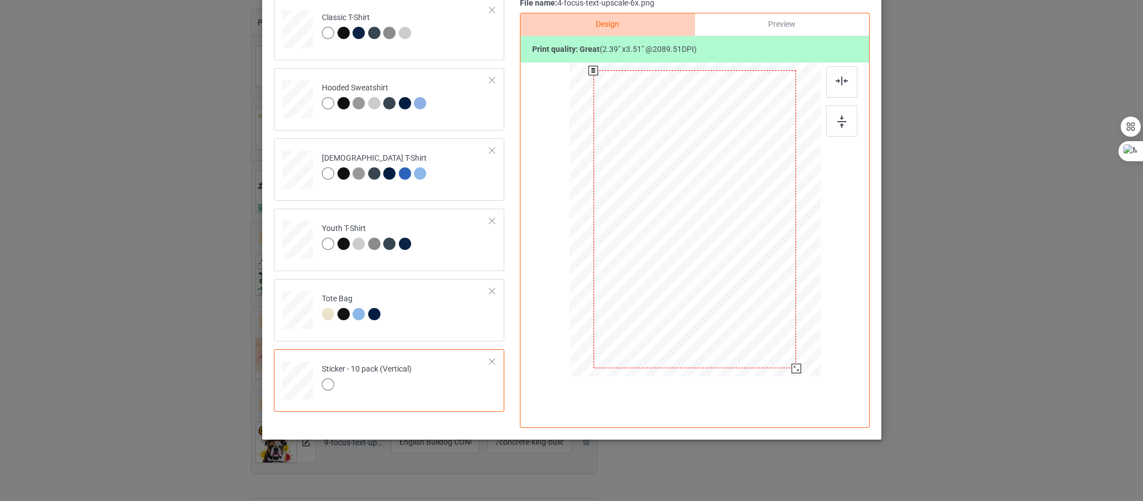
drag, startPoint x: 755, startPoint y: 318, endPoint x: 794, endPoint y: 366, distance: 61.8
click at [794, 366] on div at bounding box center [795, 368] width 9 height 9
click at [842, 119] on div at bounding box center [841, 120] width 31 height 31
click at [838, 83] on img at bounding box center [841, 80] width 12 height 9
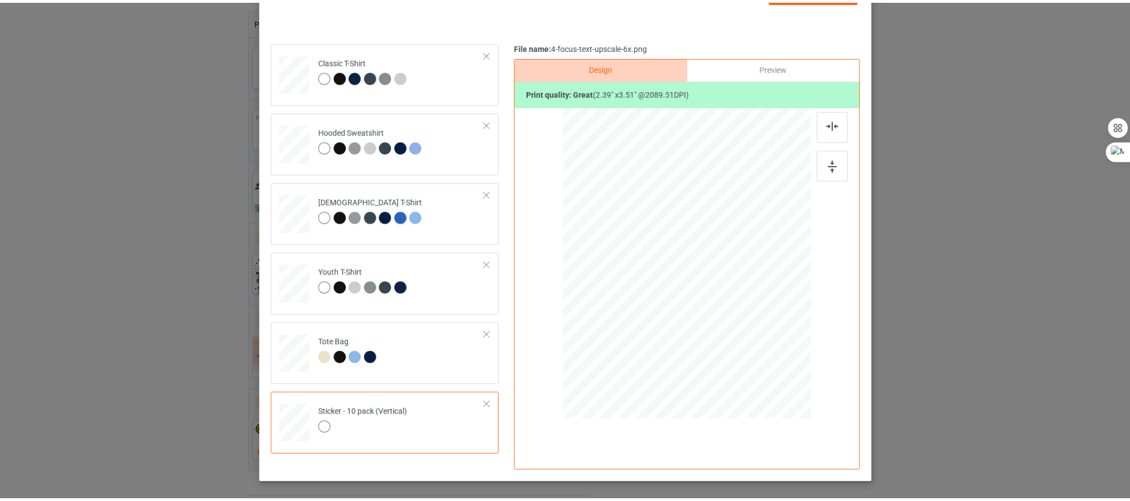
scroll to position [52, 0]
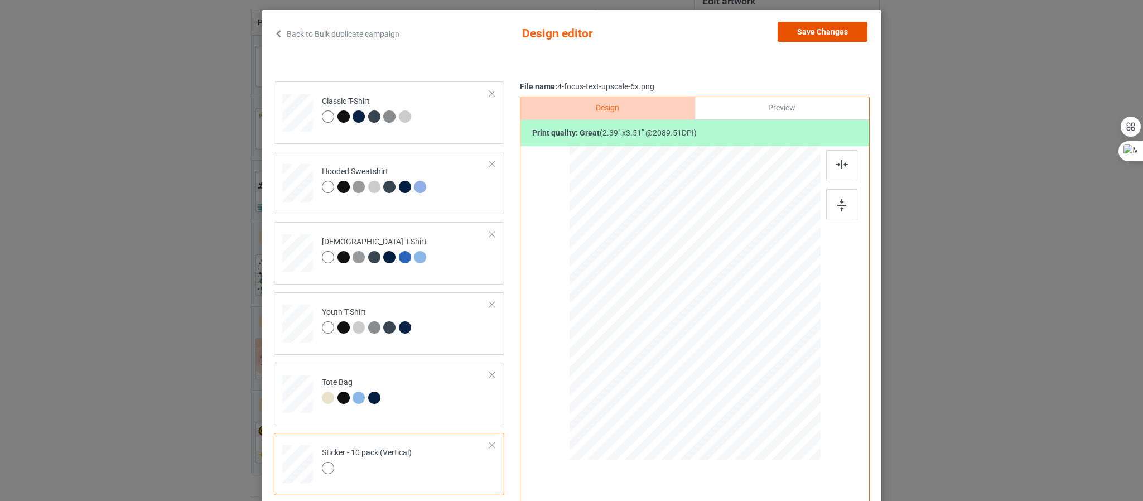
click at [810, 36] on button "Save Changes" at bounding box center [822, 32] width 90 height 20
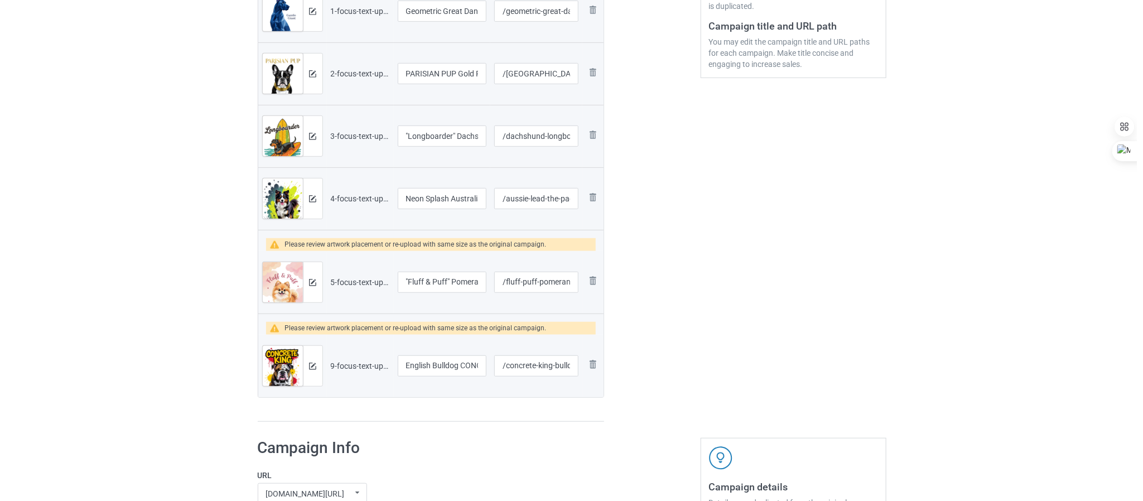
scroll to position [335, 0]
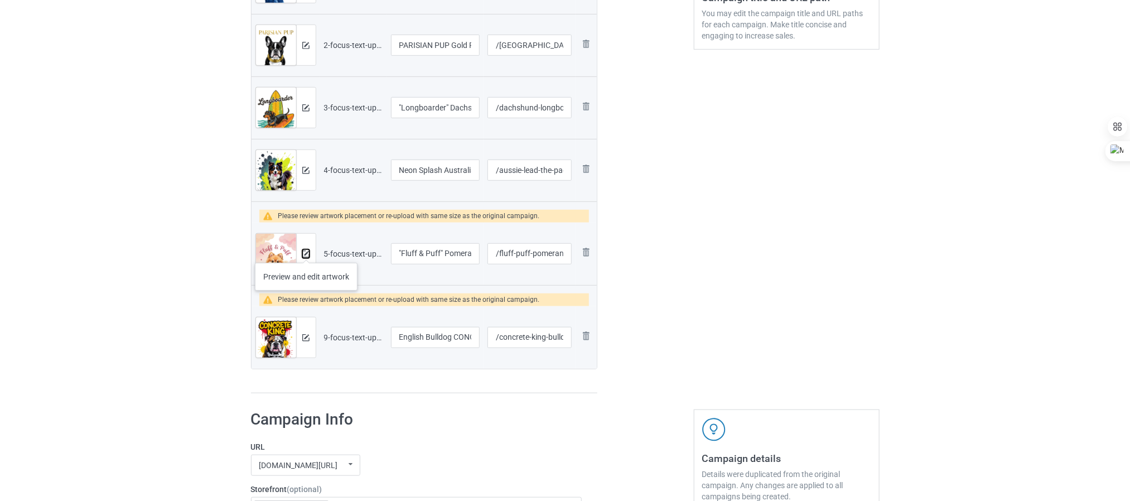
click at [306, 252] on img at bounding box center [305, 253] width 7 height 7
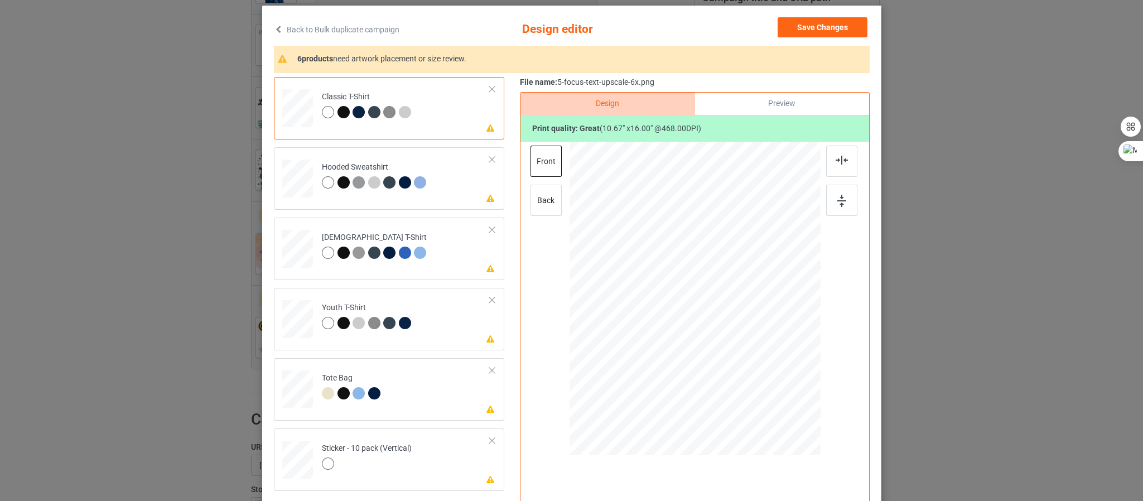
scroll to position [84, 0]
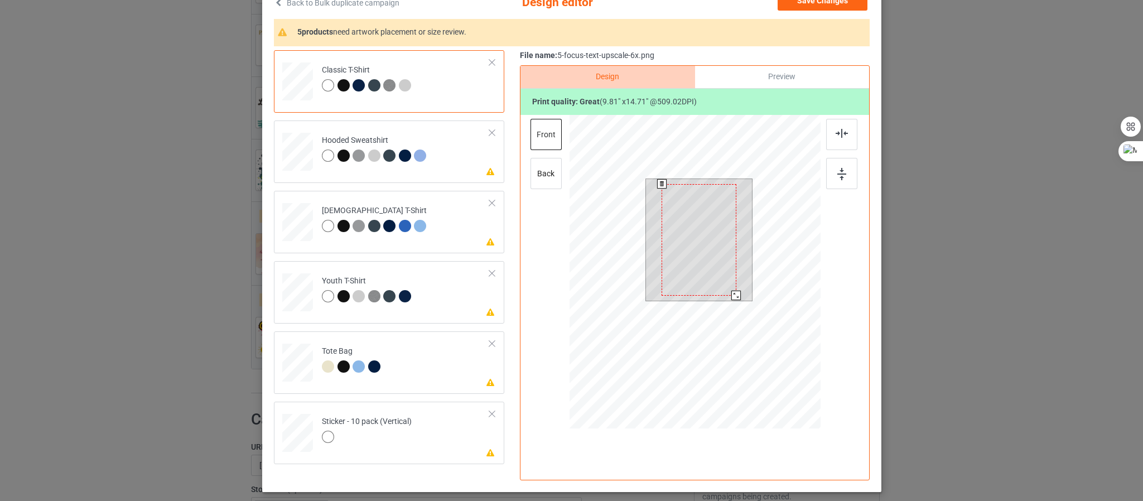
drag, startPoint x: 733, startPoint y: 303, endPoint x: 729, endPoint y: 297, distance: 7.3
click at [731, 297] on div at bounding box center [735, 295] width 9 height 9
drag, startPoint x: 830, startPoint y: 165, endPoint x: 834, endPoint y: 146, distance: 18.8
click at [830, 165] on div at bounding box center [841, 173] width 31 height 31
click at [835, 134] on img at bounding box center [841, 133] width 12 height 9
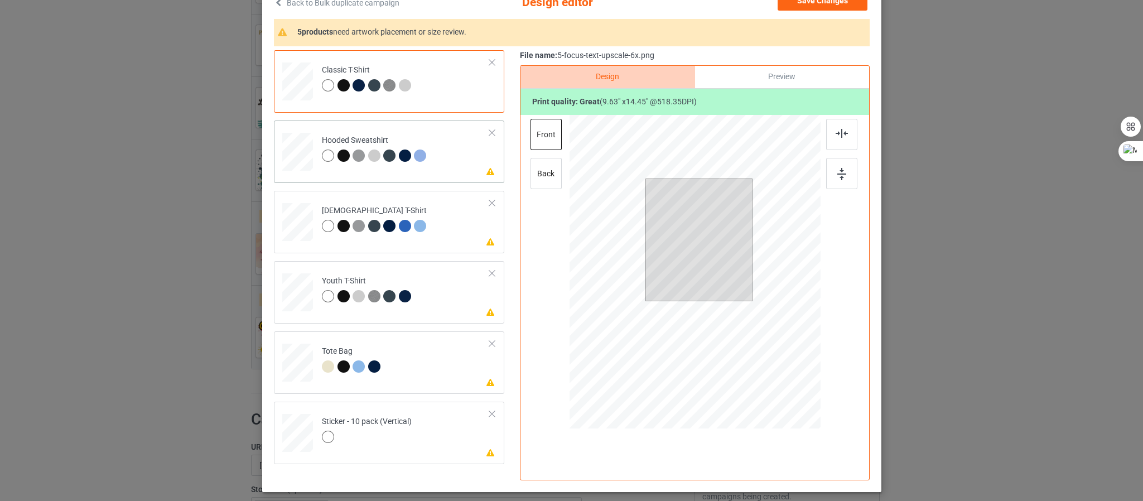
click at [429, 139] on td "Please review artwork placement Hooded Sweatshirt" at bounding box center [406, 149] width 180 height 49
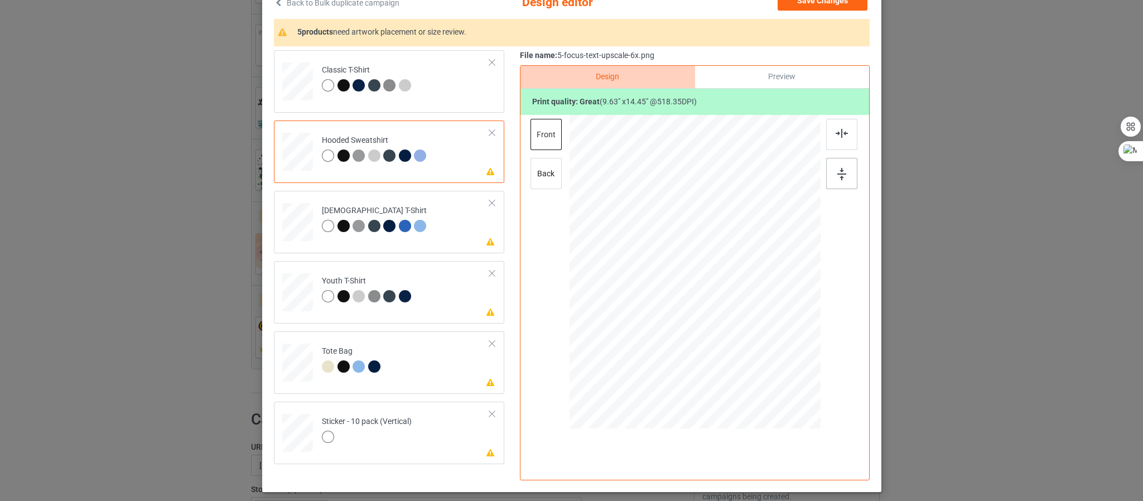
click at [829, 177] on div at bounding box center [841, 173] width 31 height 31
click at [839, 134] on img at bounding box center [841, 133] width 12 height 9
click at [388, 243] on td "Please review artwork placement [DEMOGRAPHIC_DATA] T-Shirt" at bounding box center [406, 219] width 180 height 49
click at [837, 172] on img at bounding box center [841, 174] width 9 height 12
click at [835, 136] on img at bounding box center [841, 133] width 12 height 9
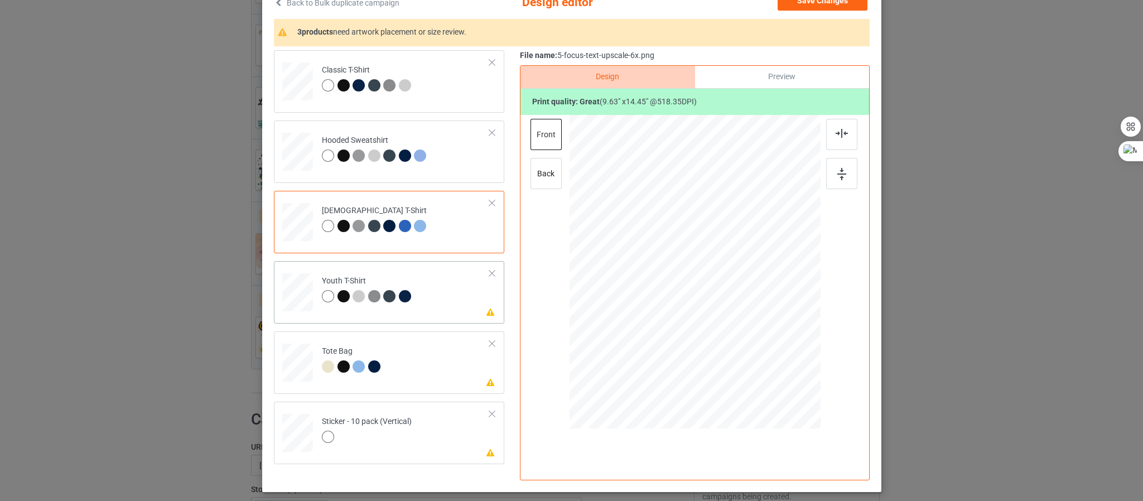
click at [408, 293] on td "Please review artwork placement Youth T-Shirt" at bounding box center [406, 289] width 180 height 49
click at [838, 172] on img at bounding box center [841, 174] width 9 height 12
click at [835, 138] on img at bounding box center [841, 133] width 12 height 9
click at [375, 354] on div "Tote Bag" at bounding box center [352, 359] width 61 height 26
click at [845, 185] on div at bounding box center [841, 173] width 31 height 31
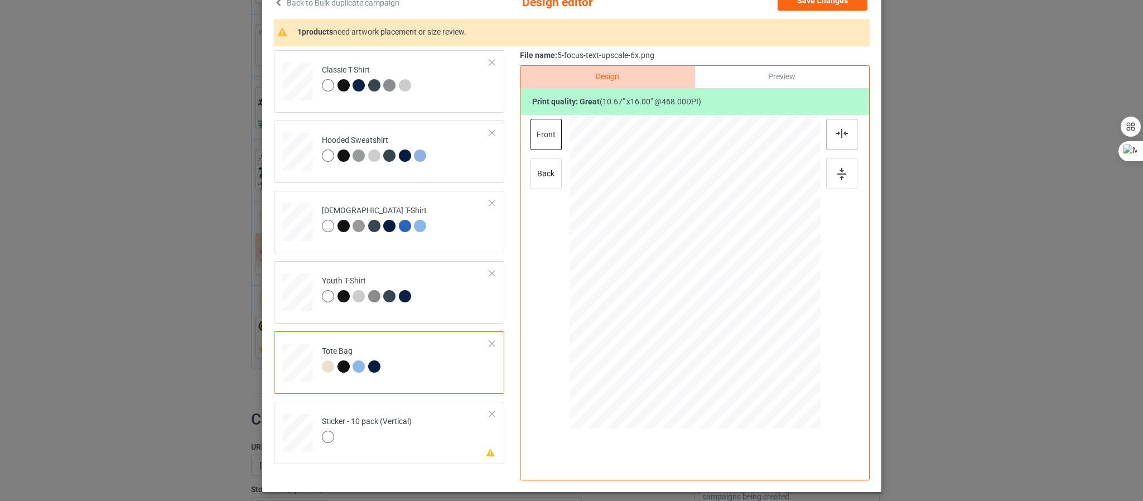
click at [844, 143] on div at bounding box center [841, 134] width 31 height 31
click at [433, 429] on td "Please review artwork placement Sticker - 10 pack (Vertical)" at bounding box center [406, 430] width 180 height 49
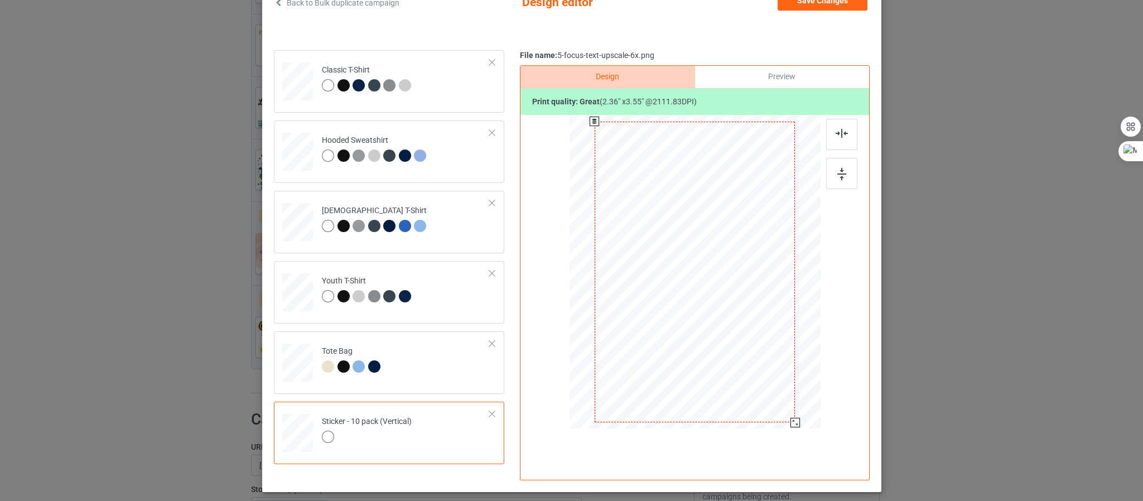
drag, startPoint x: 757, startPoint y: 374, endPoint x: 788, endPoint y: 427, distance: 61.5
click at [790, 427] on div at bounding box center [794, 422] width 9 height 9
click at [843, 186] on div at bounding box center [841, 173] width 31 height 31
click at [835, 137] on img at bounding box center [841, 133] width 12 height 9
click at [811, 7] on button "Save Changes" at bounding box center [822, 1] width 90 height 20
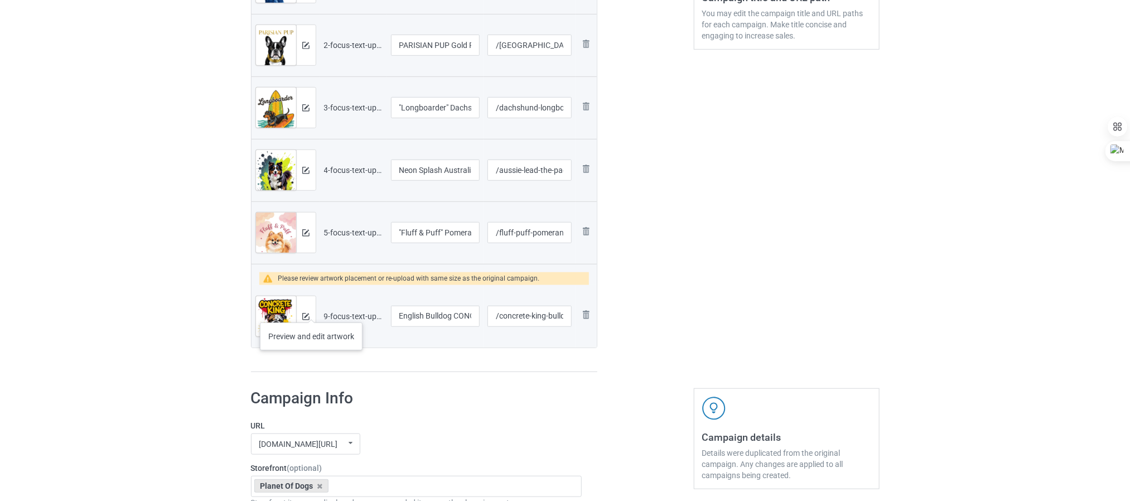
click at [310, 311] on div at bounding box center [306, 316] width 20 height 40
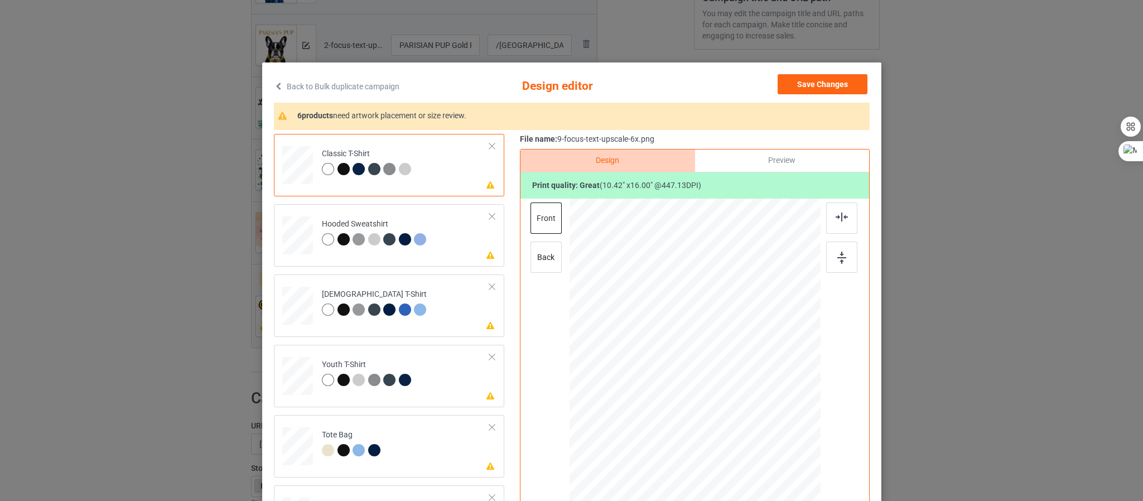
click at [418, 170] on td "Please review artwork placement Classic T-Shirt" at bounding box center [406, 162] width 180 height 49
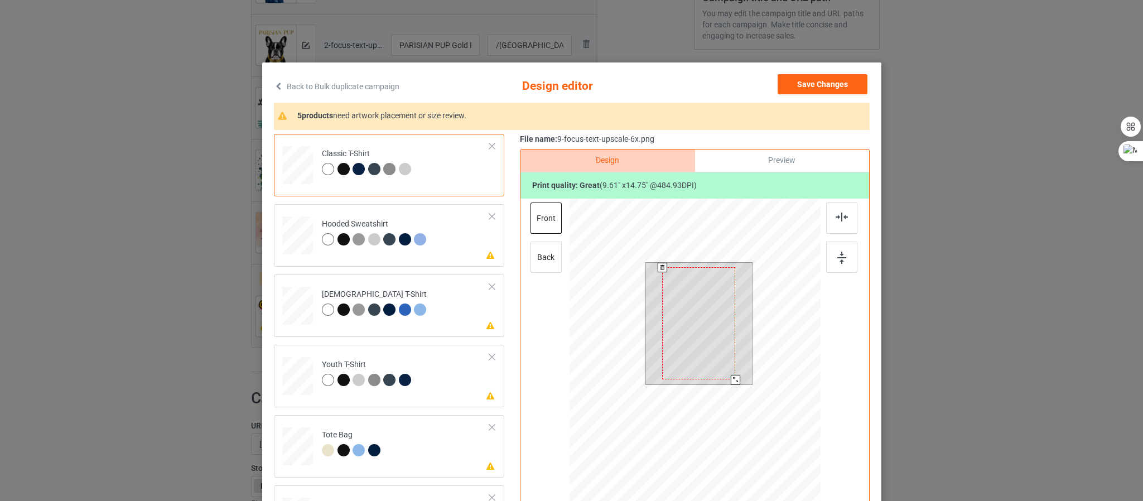
drag, startPoint x: 734, startPoint y: 384, endPoint x: 732, endPoint y: 379, distance: 5.7
click at [732, 379] on div at bounding box center [734, 379] width 9 height 9
click at [734, 380] on div at bounding box center [736, 380] width 9 height 9
drag, startPoint x: 829, startPoint y: 258, endPoint x: 831, endPoint y: 244, distance: 13.7
click at [830, 256] on div at bounding box center [841, 256] width 31 height 31
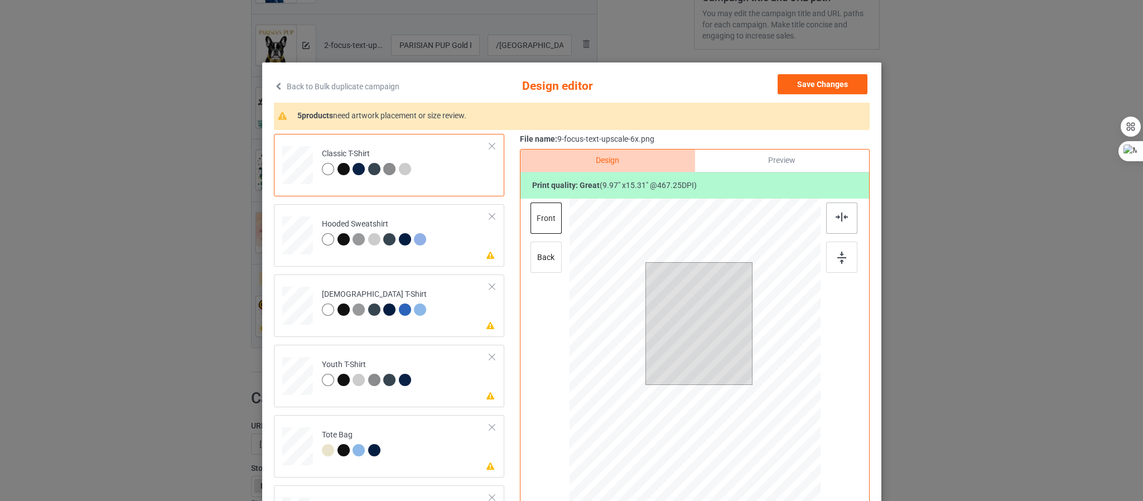
click at [835, 216] on img at bounding box center [841, 216] width 12 height 9
click at [431, 235] on td "Please review artwork placement Hooded Sweatshirt" at bounding box center [406, 233] width 180 height 49
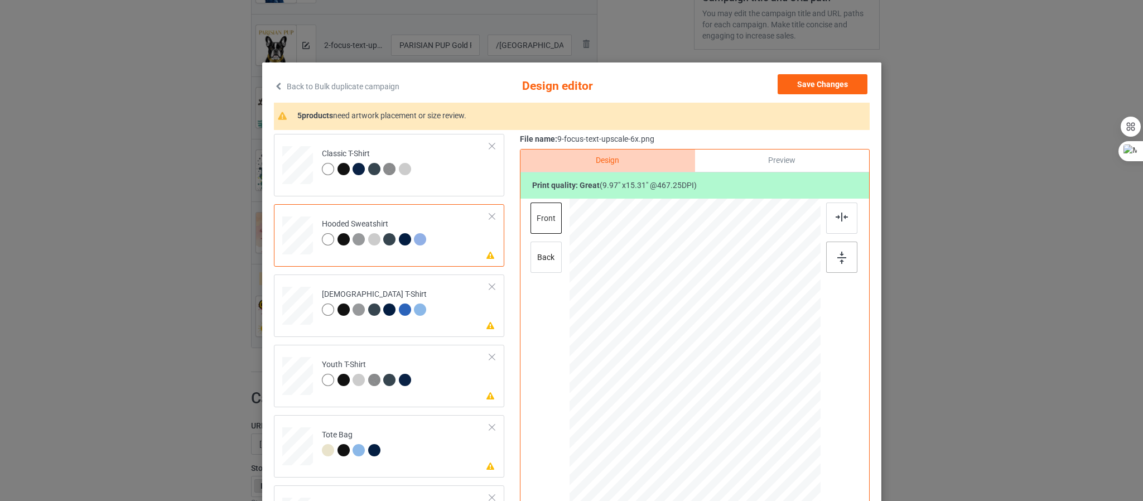
click at [839, 243] on div at bounding box center [841, 256] width 31 height 31
click at [835, 216] on img at bounding box center [841, 216] width 12 height 9
click at [422, 320] on td "Please review artwork placement [DEMOGRAPHIC_DATA] T-Shirt" at bounding box center [406, 303] width 180 height 49
click at [839, 257] on img at bounding box center [841, 258] width 9 height 12
click at [844, 225] on div at bounding box center [841, 217] width 31 height 31
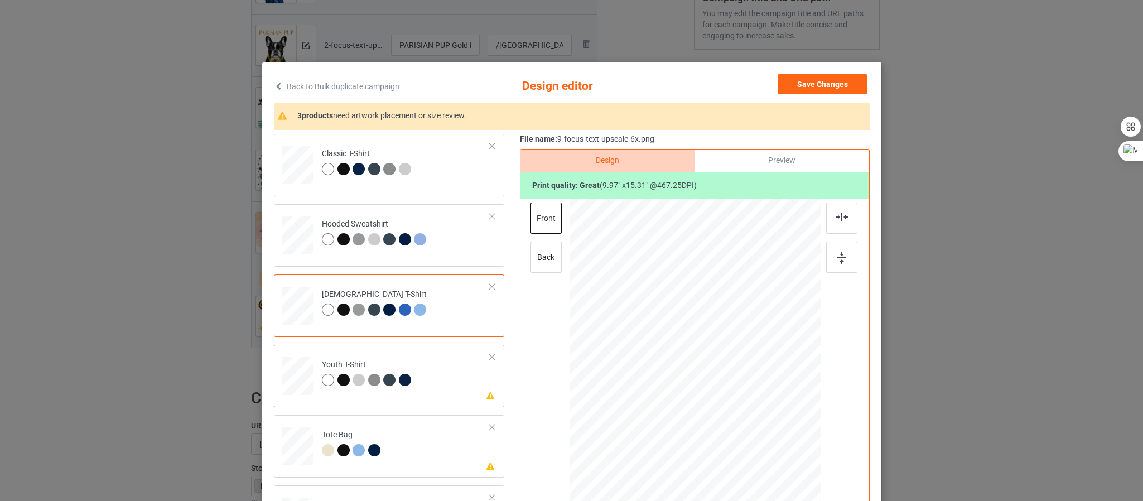
click at [372, 370] on div "Youth T-Shirt" at bounding box center [368, 372] width 92 height 26
click at [839, 254] on img at bounding box center [841, 258] width 9 height 12
click at [839, 223] on div at bounding box center [841, 217] width 31 height 31
drag, startPoint x: 385, startPoint y: 447, endPoint x: 398, endPoint y: 444, distance: 13.3
click at [387, 448] on td "Please review artwork placement Tote Bag" at bounding box center [406, 443] width 180 height 49
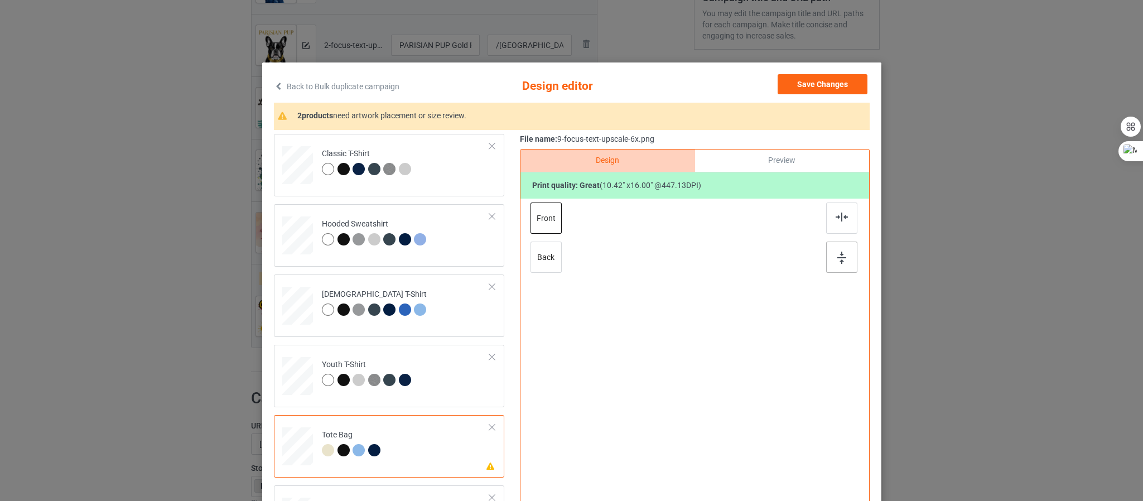
click at [842, 258] on div at bounding box center [841, 256] width 31 height 31
click at [840, 223] on div at bounding box center [841, 217] width 31 height 31
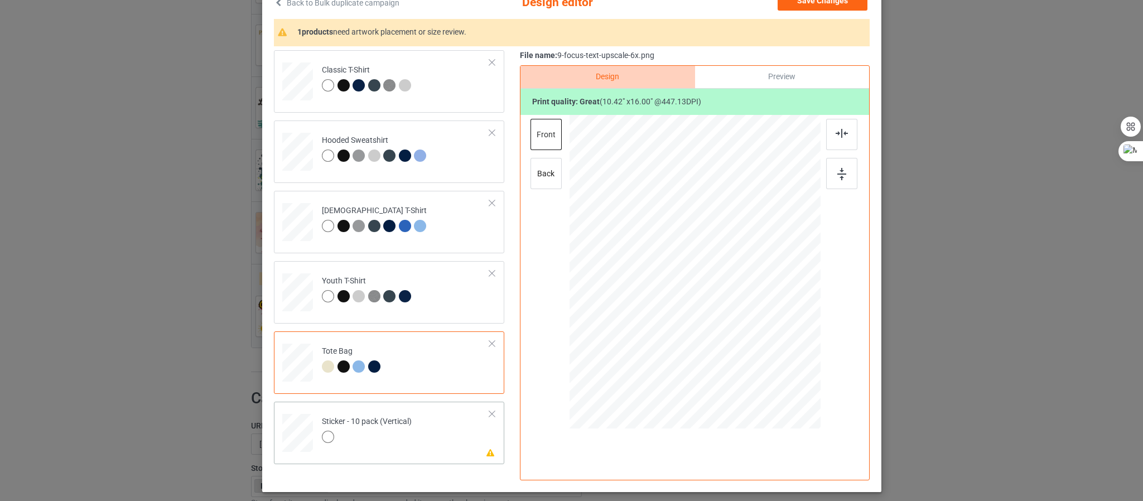
click at [398, 431] on div at bounding box center [367, 439] width 90 height 16
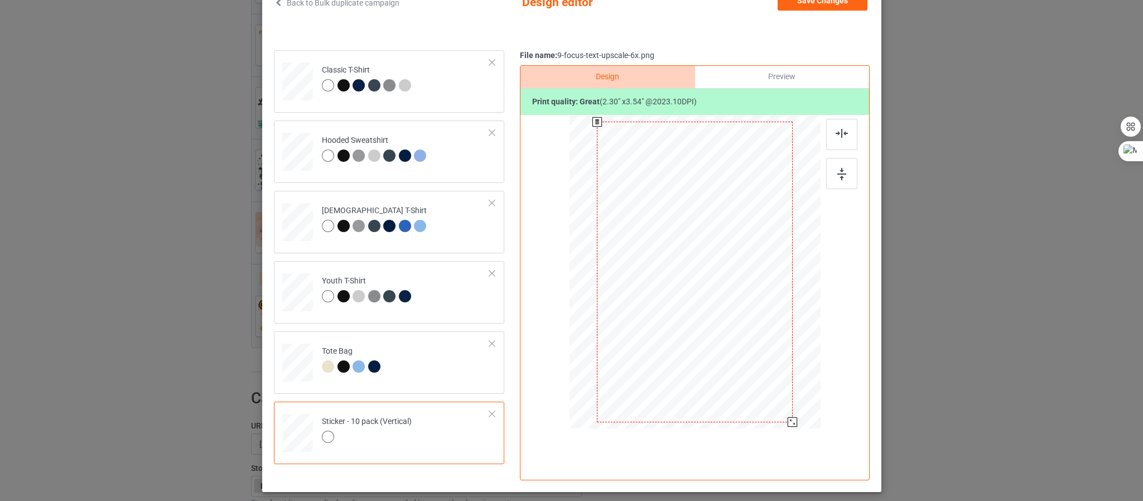
drag, startPoint x: 768, startPoint y: 398, endPoint x: 784, endPoint y: 422, distance: 28.1
click at [787, 422] on div at bounding box center [791, 421] width 9 height 9
click at [826, 181] on div at bounding box center [841, 173] width 31 height 31
click at [831, 141] on div at bounding box center [841, 134] width 31 height 31
click at [810, 6] on button "Save Changes" at bounding box center [822, 1] width 90 height 20
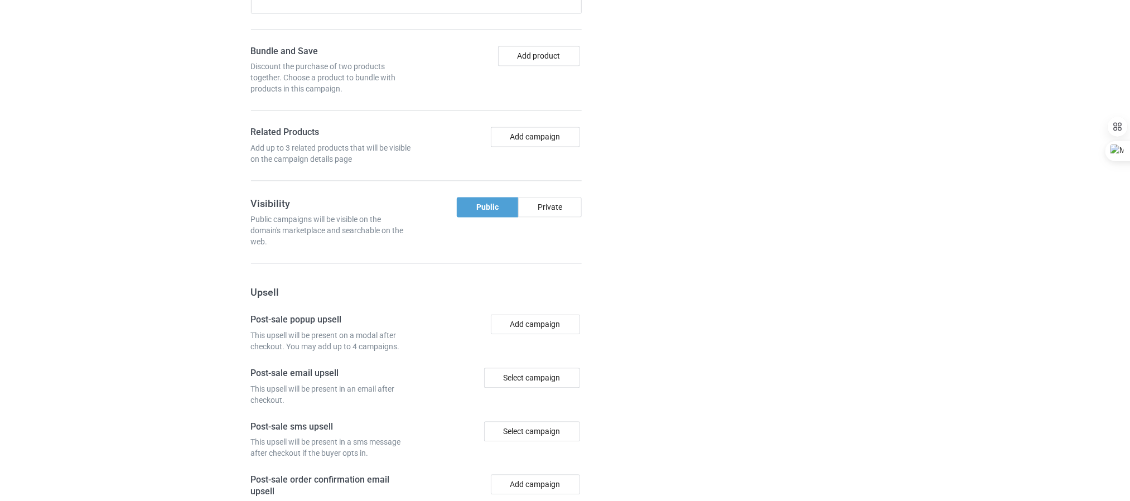
scroll to position [1255, 0]
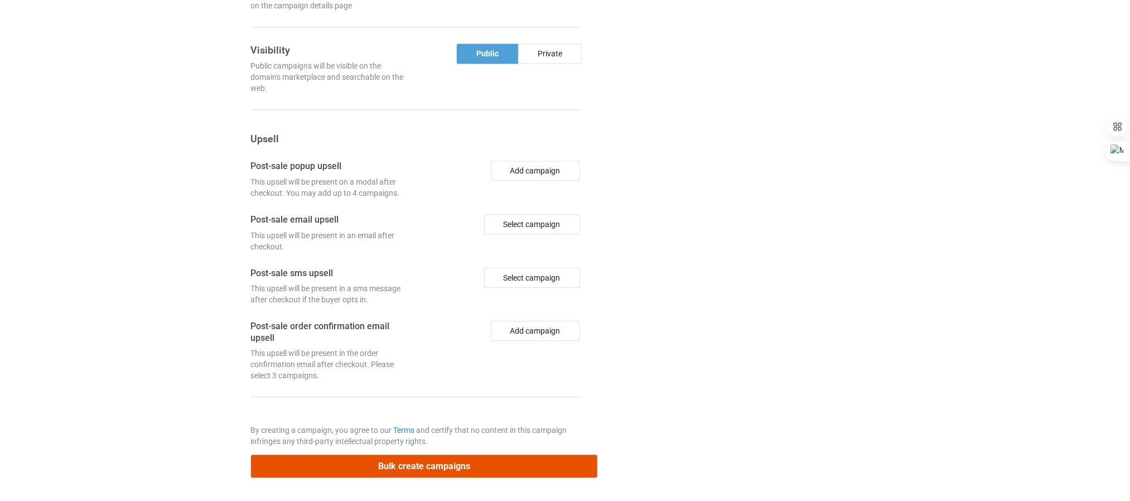
click at [480, 474] on button "Bulk create campaigns" at bounding box center [424, 465] width 347 height 23
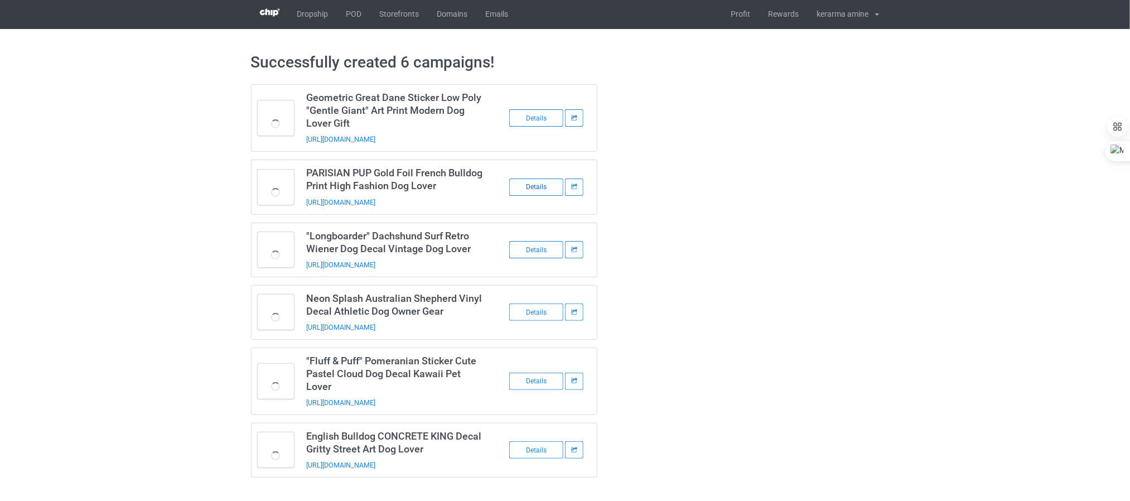
scroll to position [7, 0]
click at [357, 5] on link "POD" at bounding box center [353, 13] width 33 height 31
